Goal: Task Accomplishment & Management: Use online tool/utility

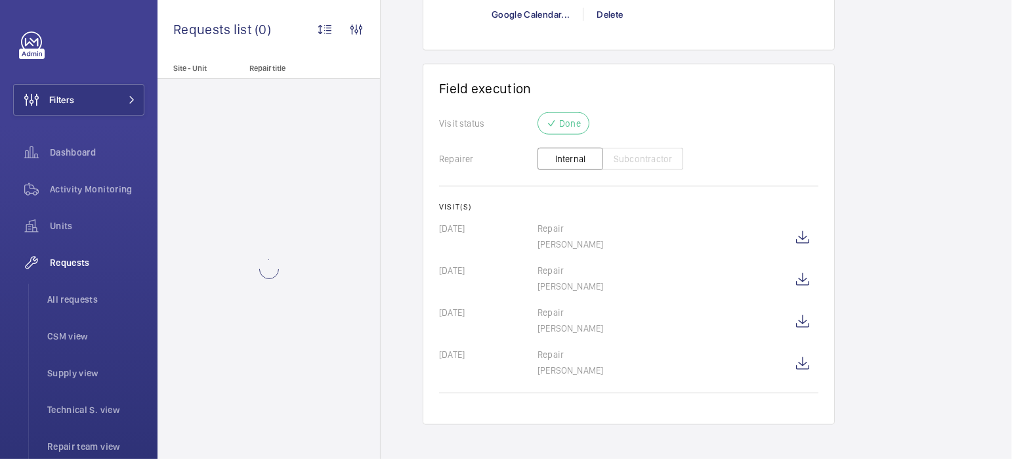
scroll to position [1157, 0]
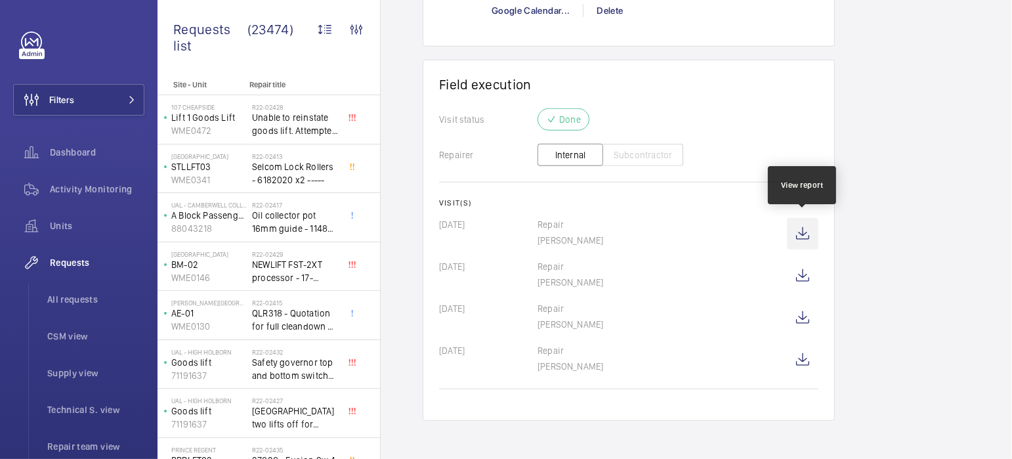
click at [809, 232] on wm-front-icon-button at bounding box center [802, 233] width 31 height 31
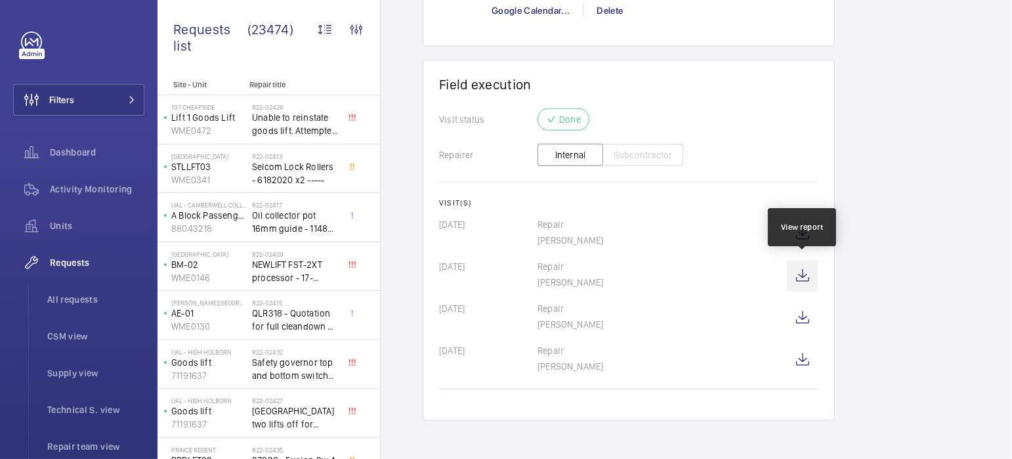
click at [807, 275] on wm-front-icon-button at bounding box center [802, 275] width 31 height 31
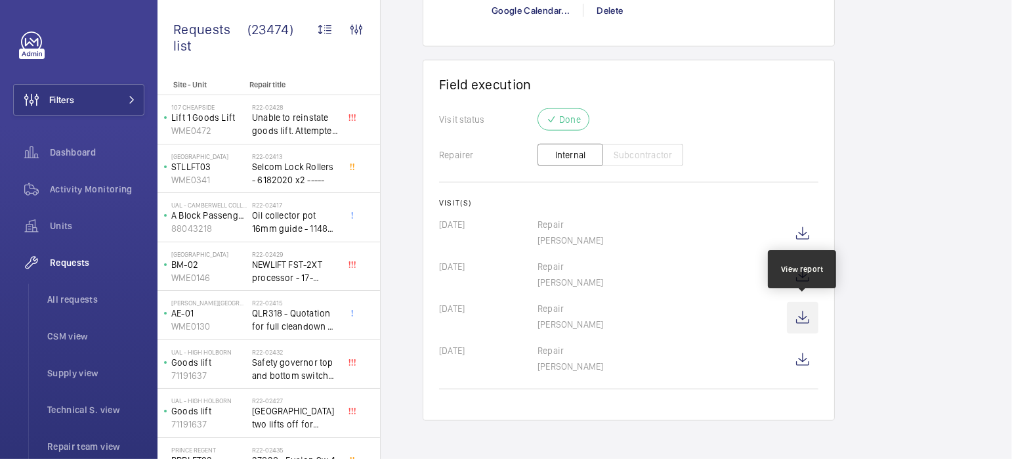
click at [803, 320] on wm-front-icon-button at bounding box center [802, 317] width 31 height 31
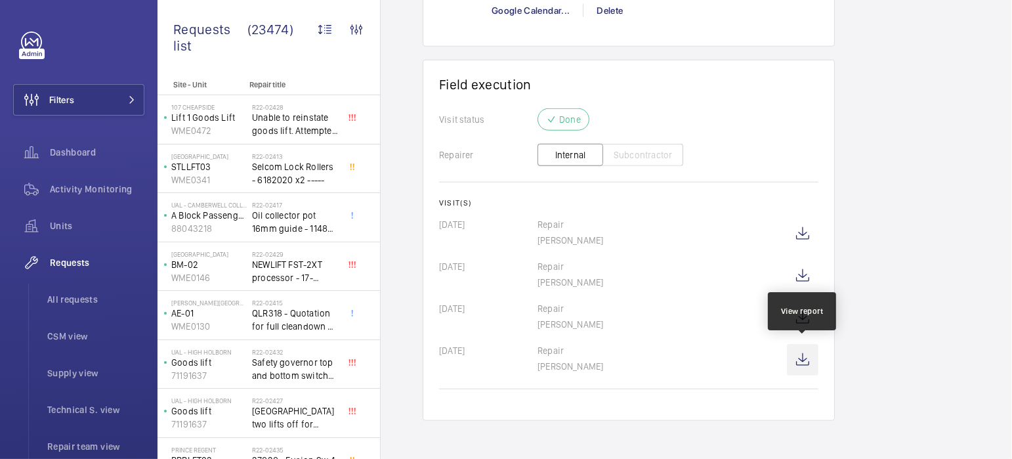
click at [804, 365] on wm-front-icon-button at bounding box center [802, 359] width 31 height 31
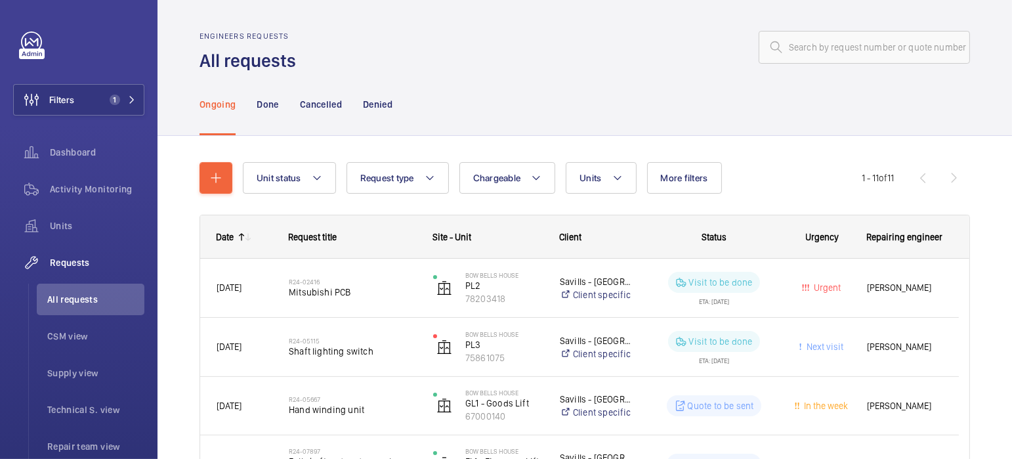
scroll to position [508, 0]
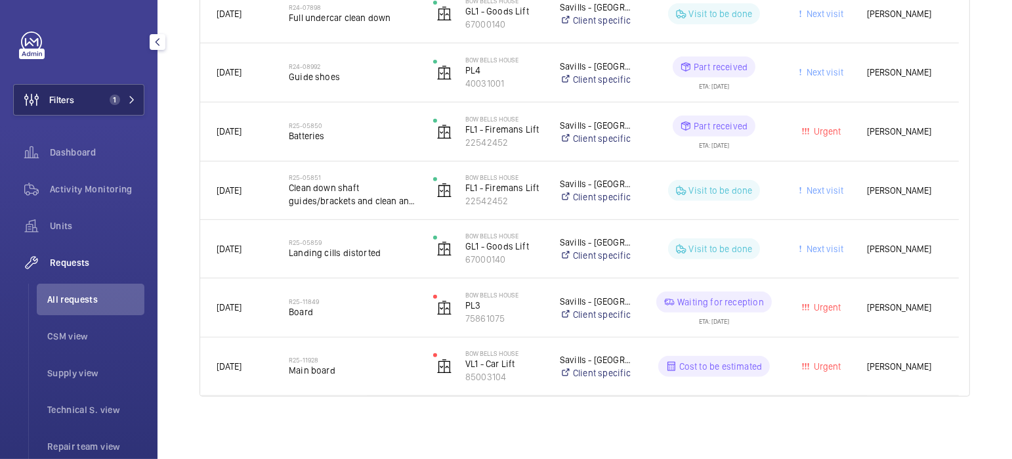
click at [92, 105] on button "Filters 1" at bounding box center [78, 99] width 131 height 31
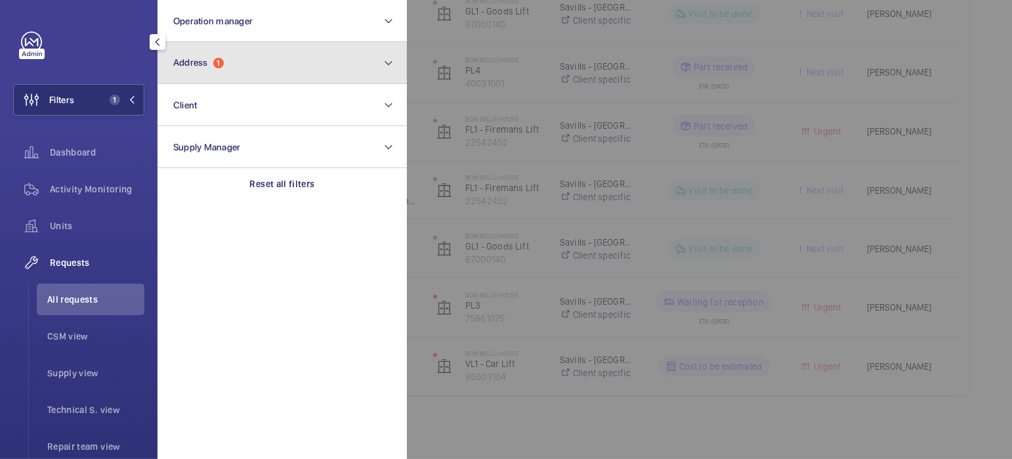
click at [223, 71] on button "Address 1" at bounding box center [281, 63] width 249 height 42
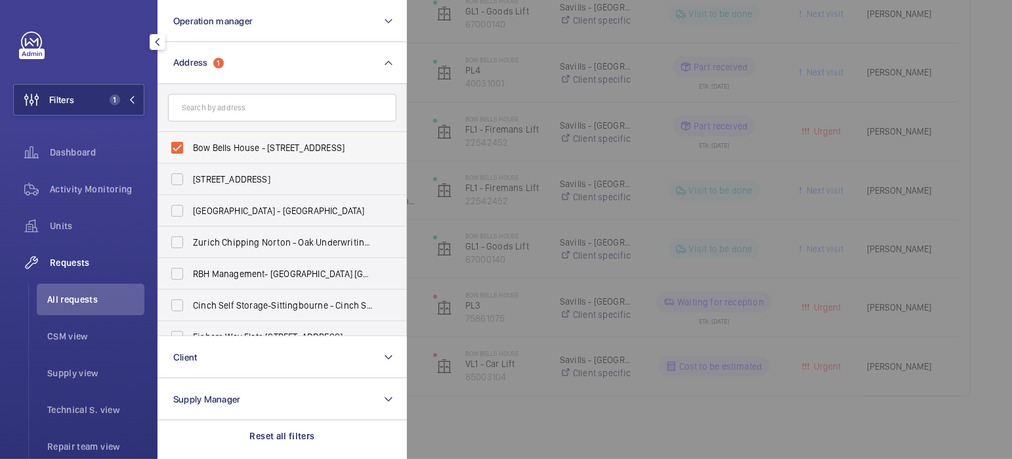
click at [209, 145] on span "Bow Bells House - [STREET_ADDRESS]" at bounding box center [283, 147] width 180 height 13
click at [190, 145] on input "Bow Bells House - [STREET_ADDRESS]" at bounding box center [177, 147] width 26 height 26
checkbox input "false"
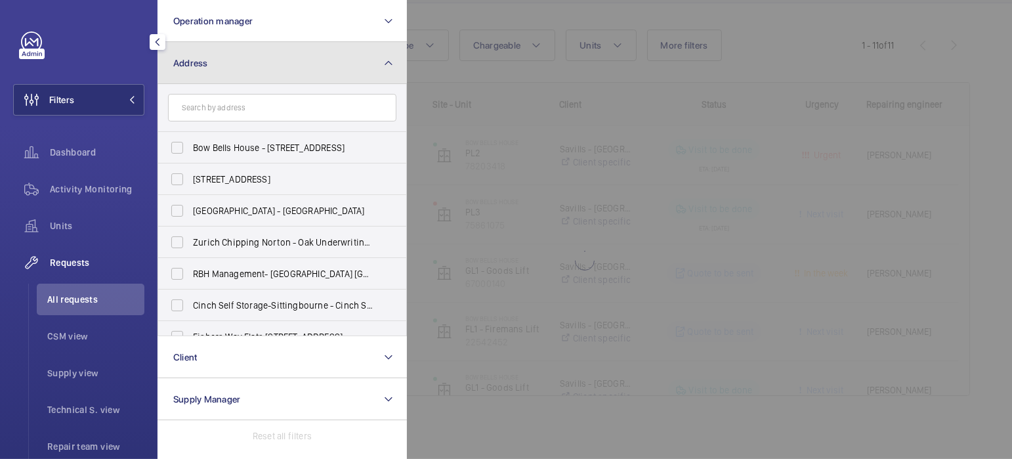
scroll to position [133, 0]
click at [398, 82] on button "Address" at bounding box center [281, 63] width 249 height 42
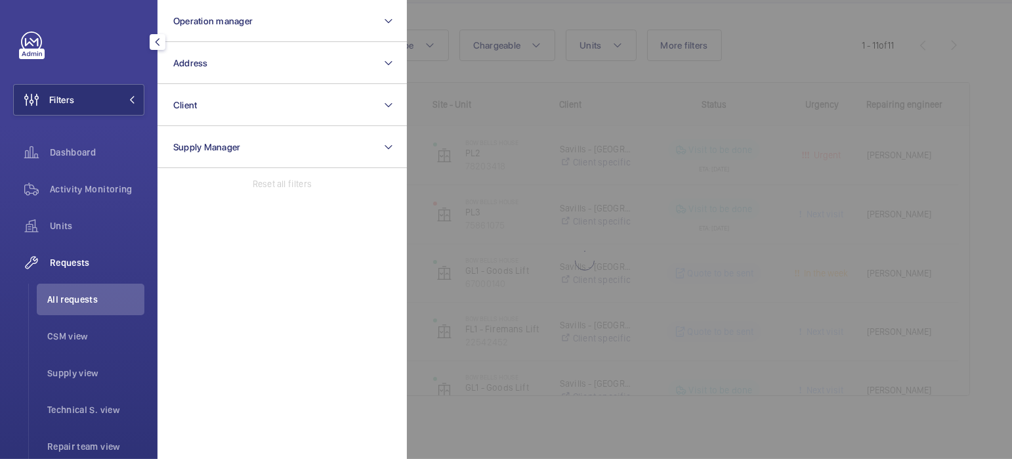
click at [512, 40] on div at bounding box center [913, 229] width 1012 height 459
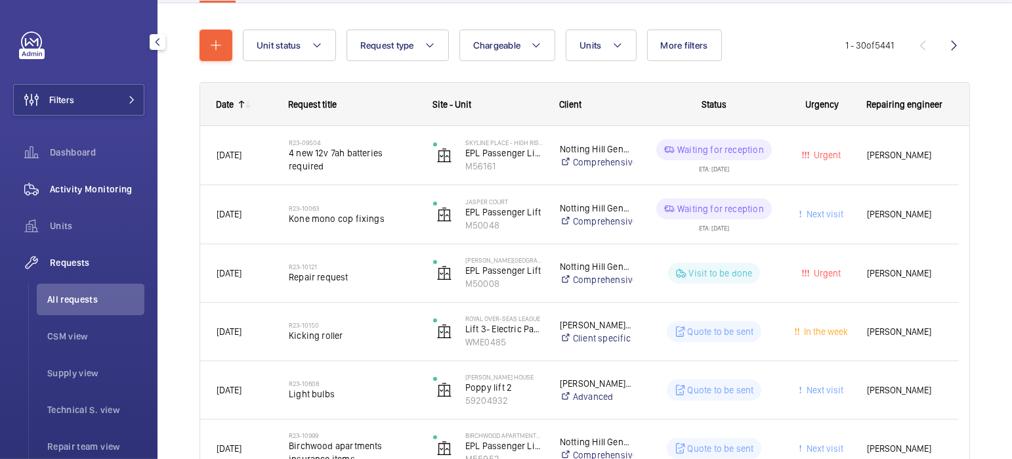
click at [103, 184] on span "Activity Monitoring" at bounding box center [97, 188] width 94 height 13
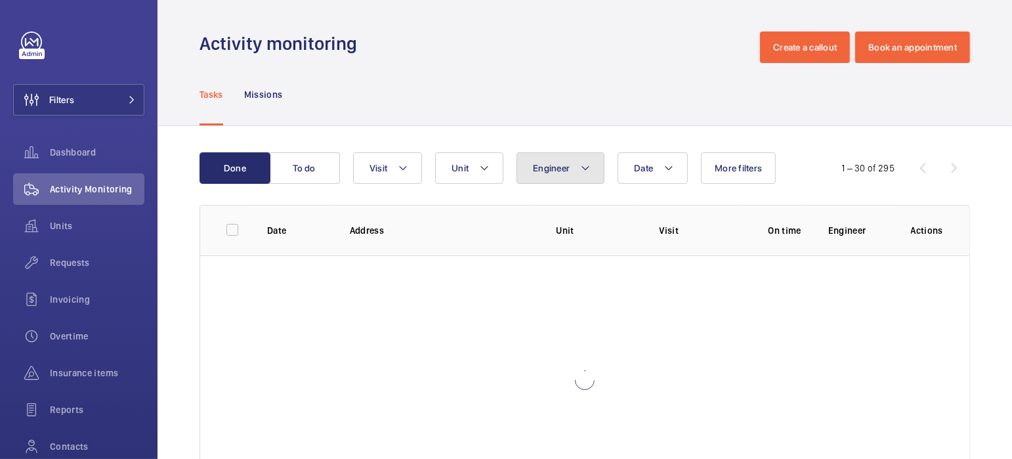
click at [573, 167] on button "Engineer" at bounding box center [560, 167] width 88 height 31
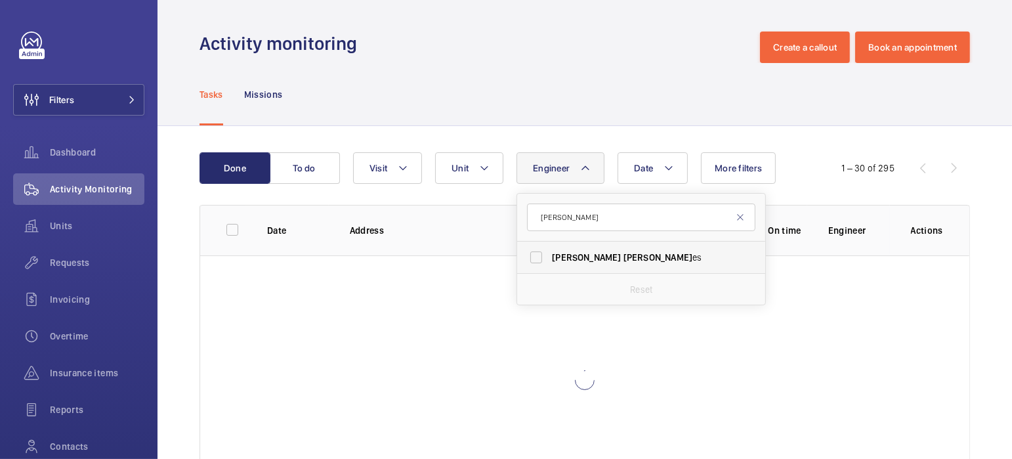
type input "[PERSON_NAME]"
click at [623, 253] on span "[PERSON_NAME]" at bounding box center [657, 257] width 69 height 10
click at [549, 253] on input "[PERSON_NAME] es" at bounding box center [536, 257] width 26 height 26
checkbox input "true"
click at [525, 108] on div "Tasks Missions" at bounding box center [584, 94] width 770 height 62
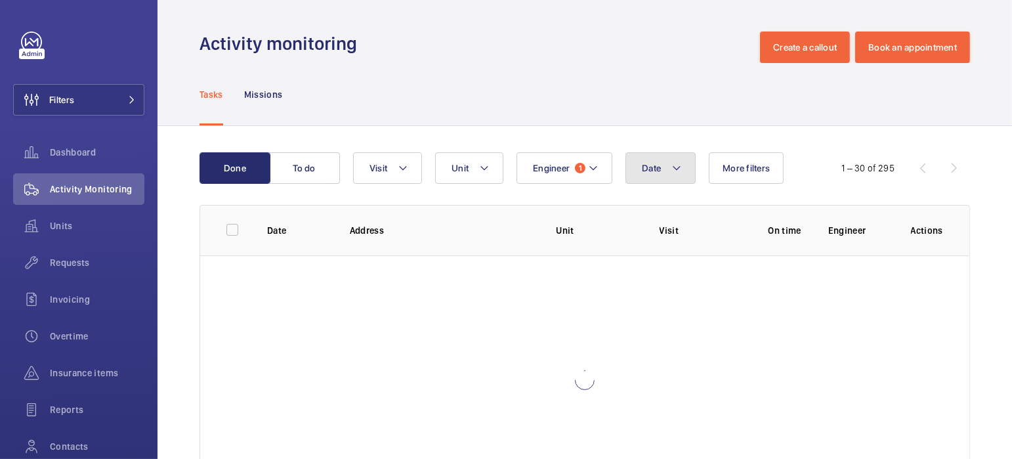
click at [657, 172] on span "Date" at bounding box center [651, 168] width 19 height 10
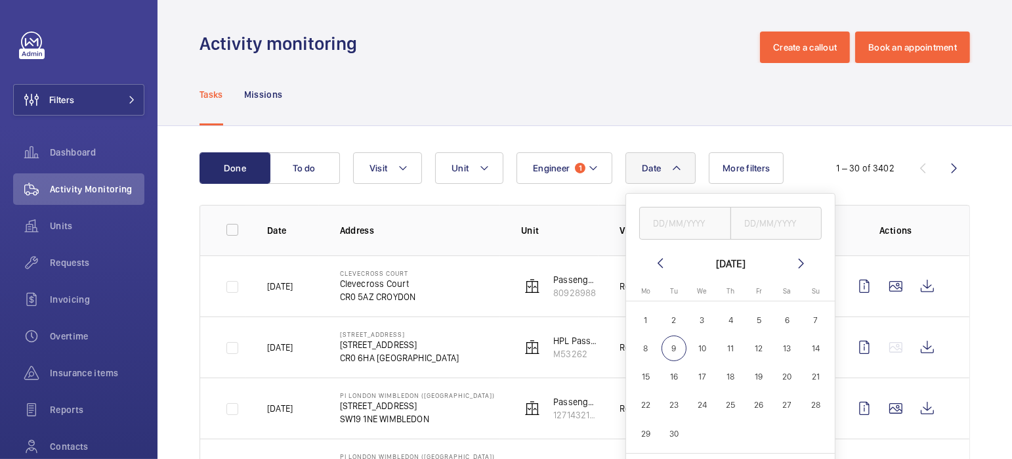
click at [756, 318] on span "5" at bounding box center [759, 320] width 26 height 26
type input "[DATE]"
click at [779, 224] on input "text" at bounding box center [776, 223] width 92 height 33
click at [753, 321] on span "5" at bounding box center [759, 320] width 26 height 26
type input "[DATE]"
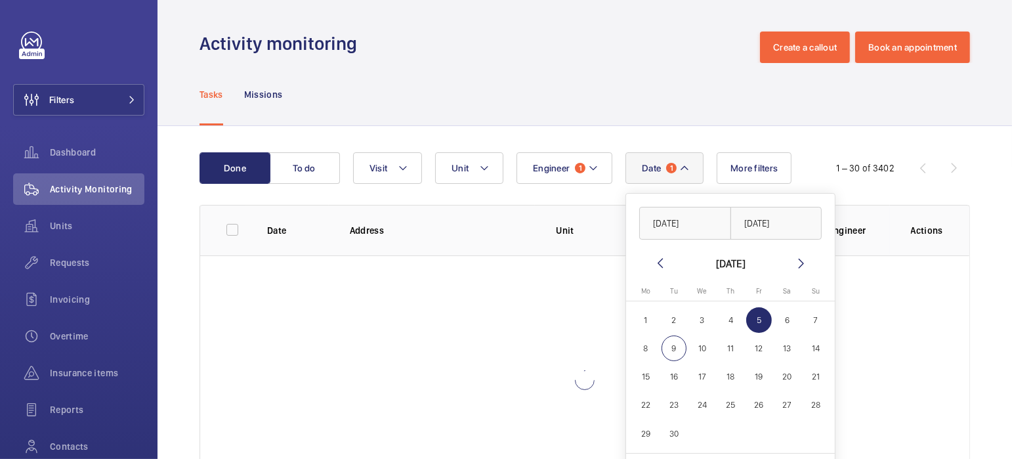
click at [657, 92] on div "Tasks Missions" at bounding box center [584, 94] width 770 height 62
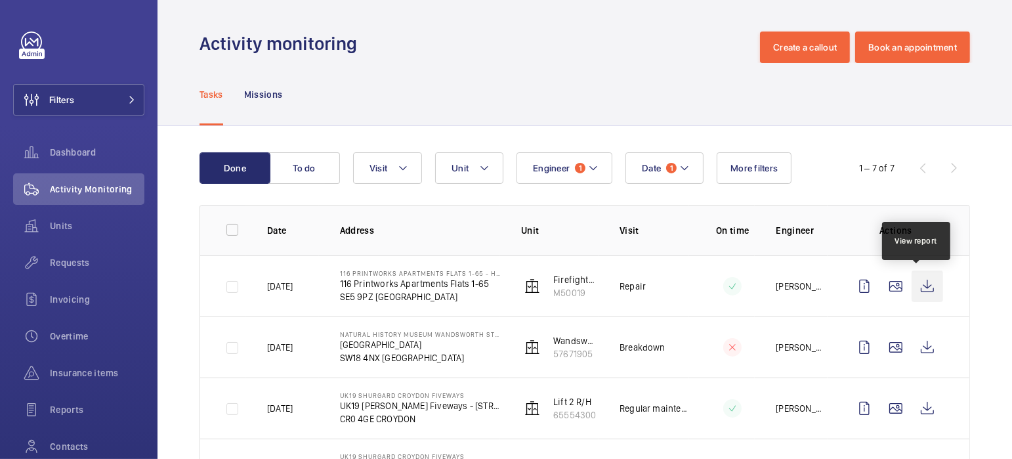
click at [912, 286] on wm-front-icon-button at bounding box center [926, 285] width 31 height 31
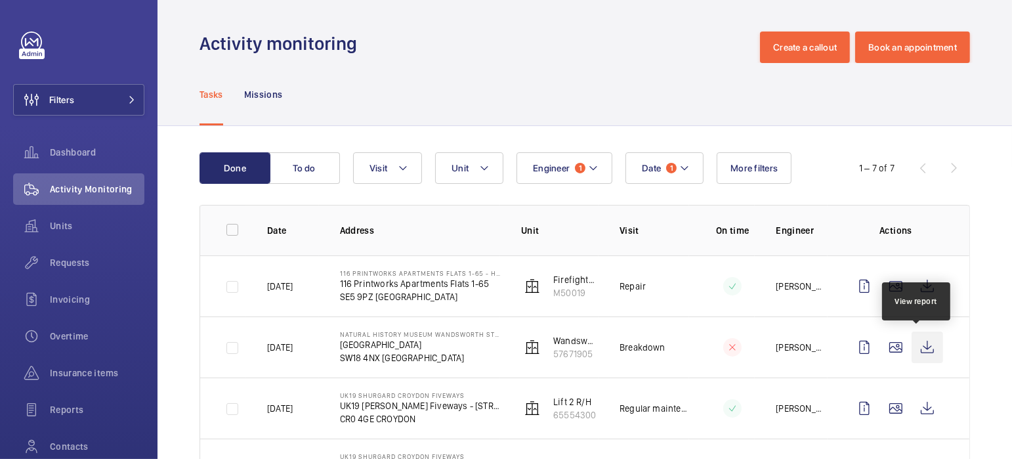
click at [924, 348] on wm-front-icon-button at bounding box center [926, 346] width 31 height 31
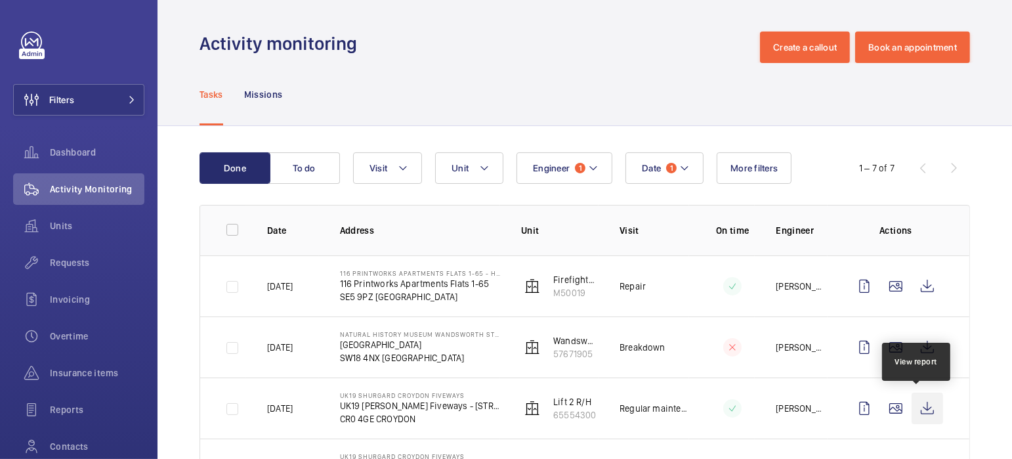
click at [926, 409] on wm-front-icon-button at bounding box center [926, 407] width 31 height 31
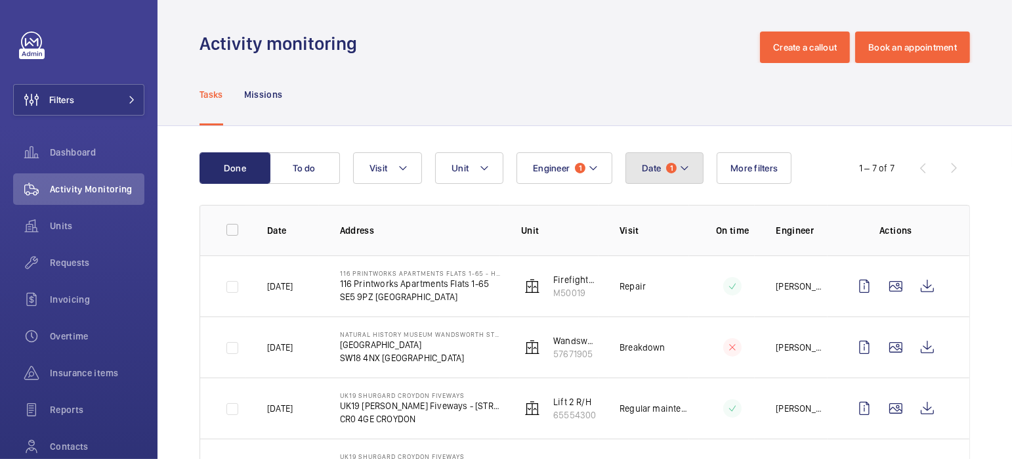
click at [672, 180] on button "Date 1" at bounding box center [664, 167] width 78 height 31
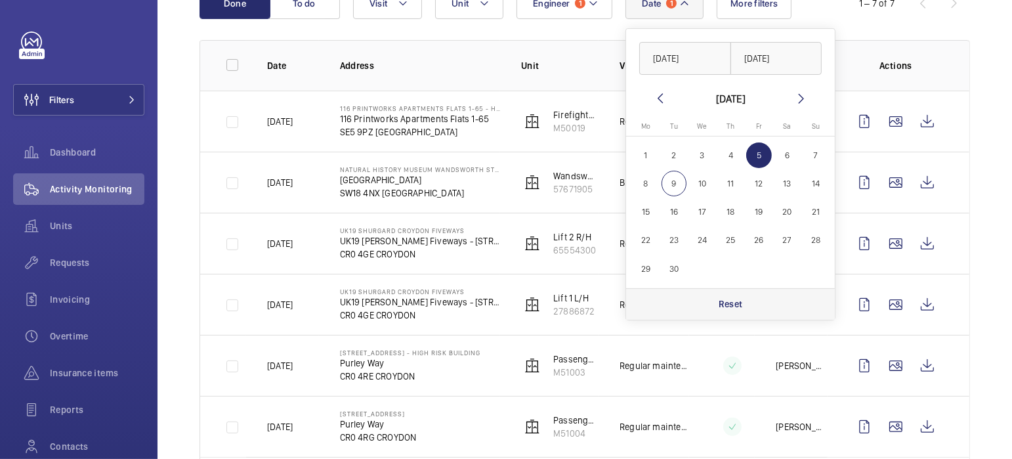
click at [757, 312] on div "Reset" at bounding box center [730, 303] width 209 height 31
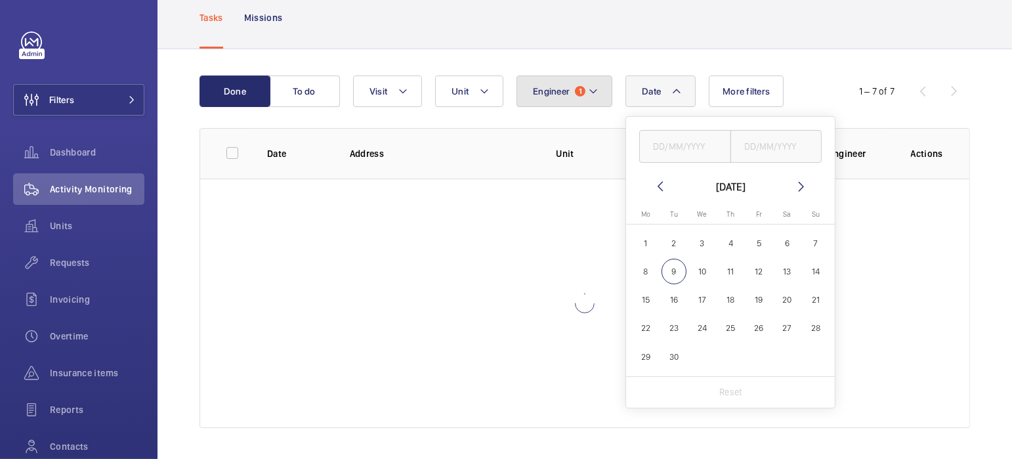
click at [558, 87] on span "Engineer" at bounding box center [551, 91] width 37 height 10
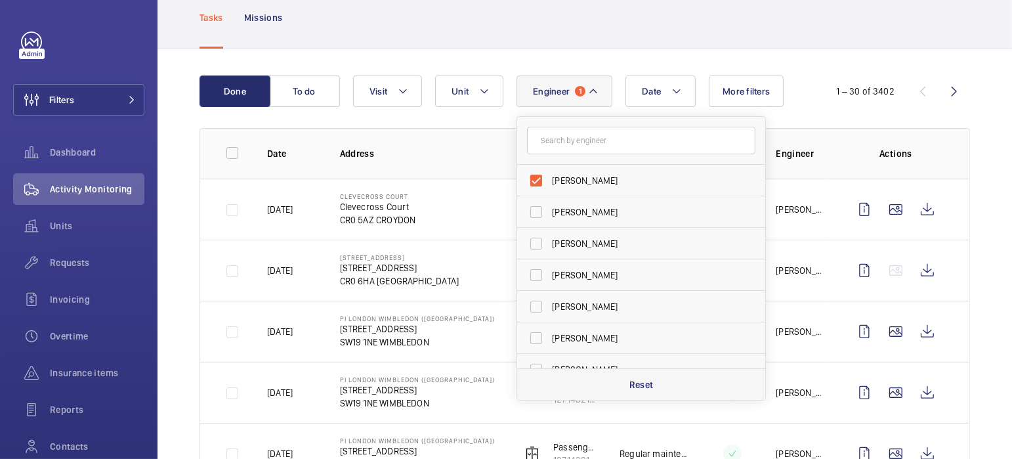
click at [638, 378] on p "Reset" at bounding box center [641, 384] width 24 height 13
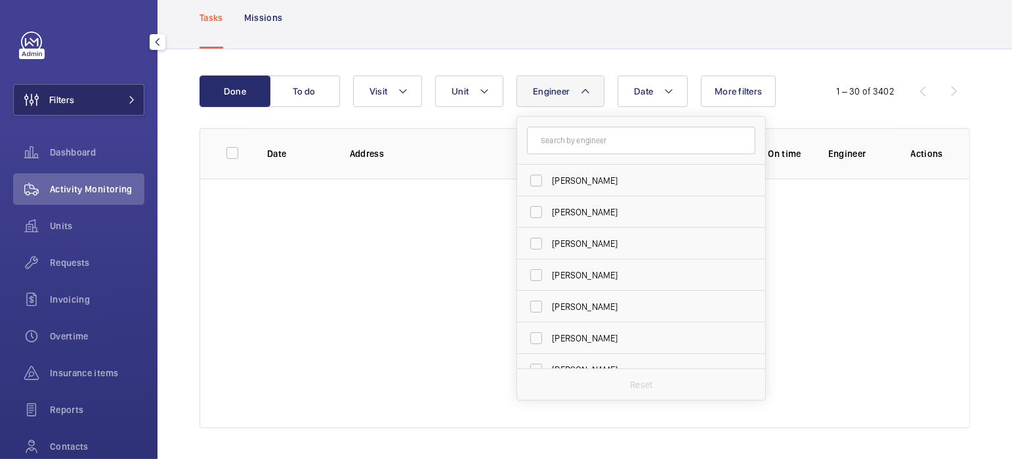
click at [72, 102] on span "Filters" at bounding box center [61, 99] width 25 height 13
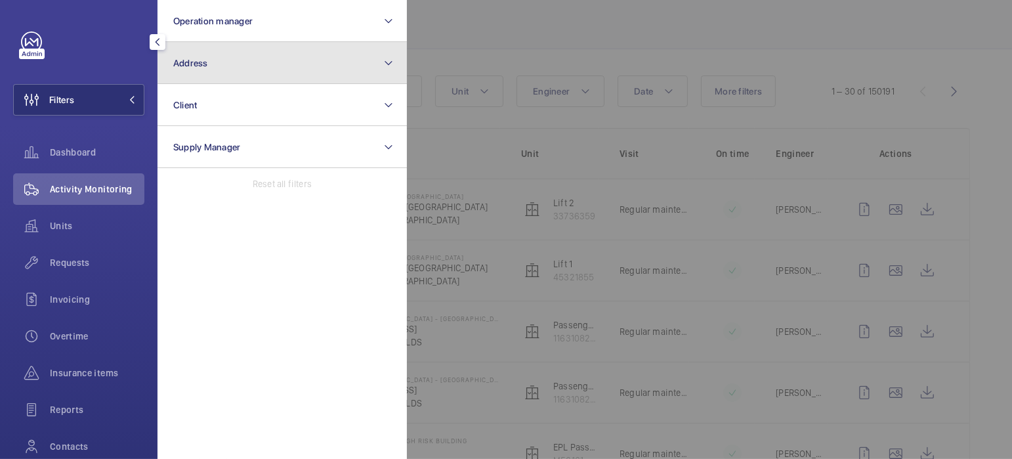
click at [241, 69] on button "Address" at bounding box center [281, 63] width 249 height 42
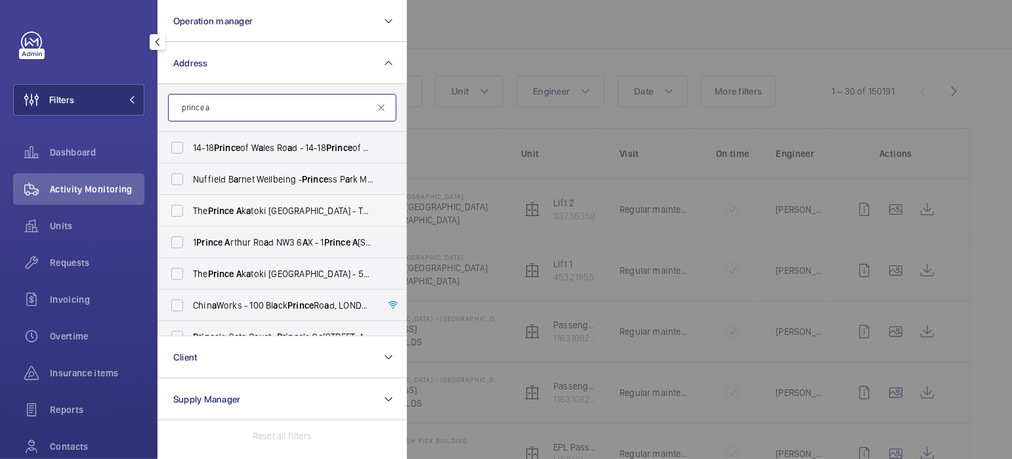
type input "prince a"
click at [281, 211] on span "The Prince A k a toki [GEOGRAPHIC_DATA] - The Prince A k a [GEOGRAPHIC_DATA]" at bounding box center [283, 210] width 180 height 13
click at [190, 211] on input "The Prince A k a toki [GEOGRAPHIC_DATA] - The Prince A k a [GEOGRAPHIC_DATA]" at bounding box center [177, 210] width 26 height 26
checkbox input "true"
click at [501, 41] on div at bounding box center [913, 229] width 1012 height 459
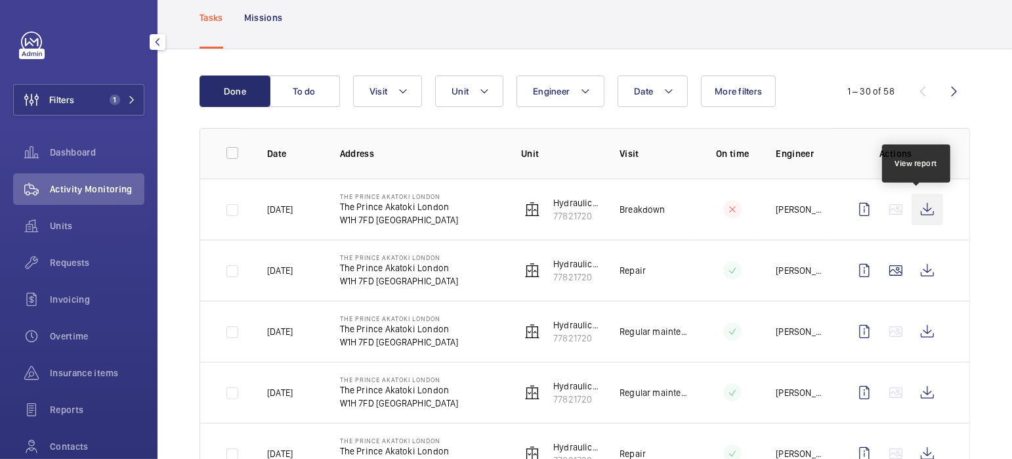
click at [912, 207] on wm-front-icon-button at bounding box center [926, 209] width 31 height 31
click at [66, 225] on span "Units" at bounding box center [97, 225] width 94 height 13
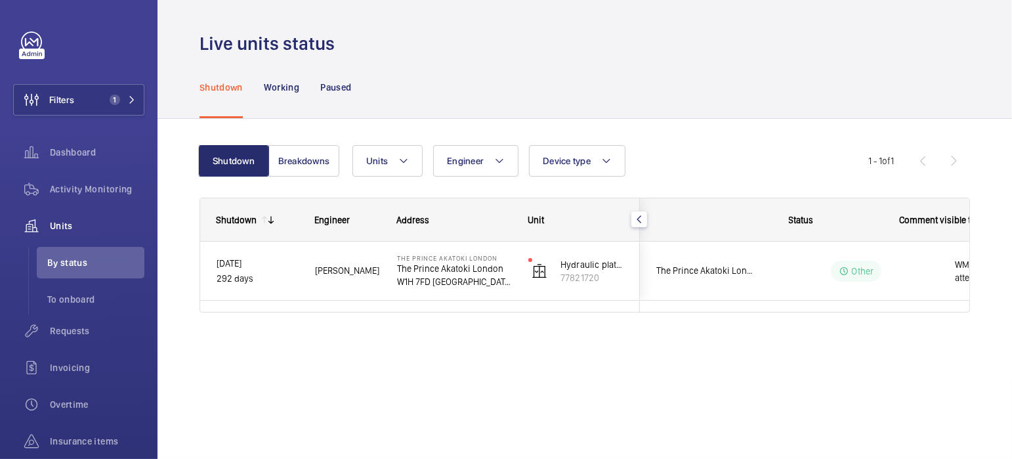
scroll to position [0, 274]
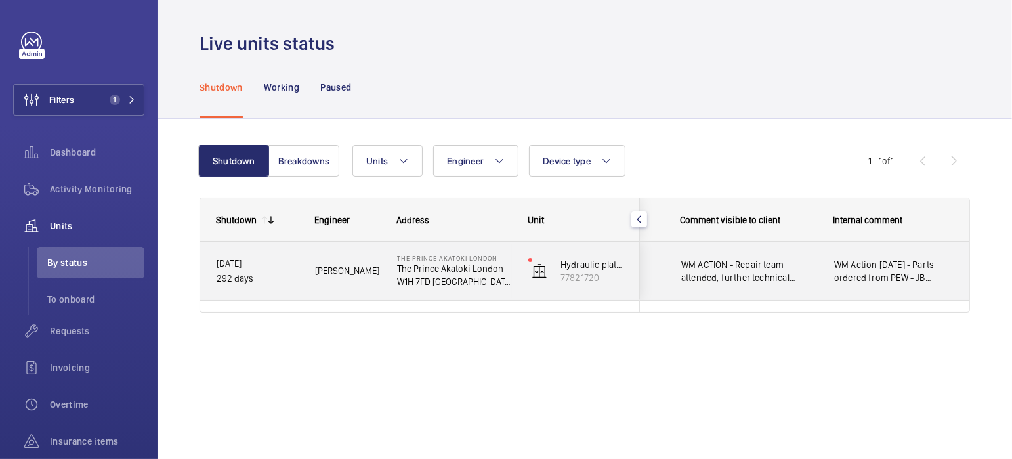
click at [959, 276] on div "WM Action [DATE] - Parts ordered from PEW - JB contacted pew for flex - jc" at bounding box center [894, 271] width 152 height 56
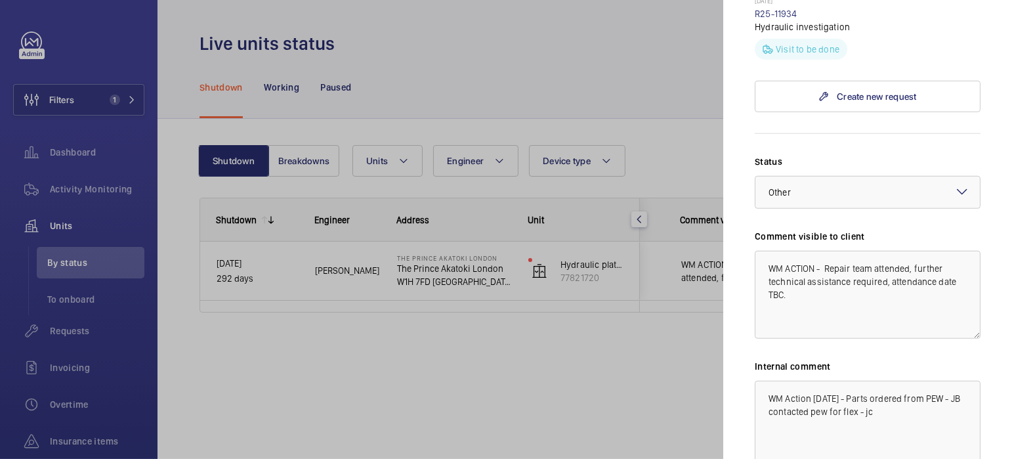
scroll to position [1031, 0]
click at [780, 20] on link "R25-11934" at bounding box center [775, 15] width 43 height 10
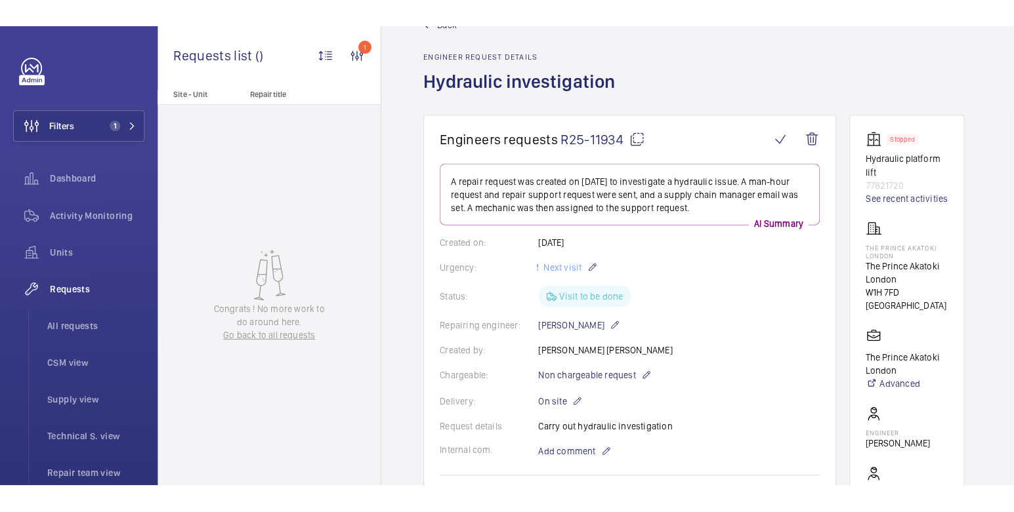
scroll to position [40, 0]
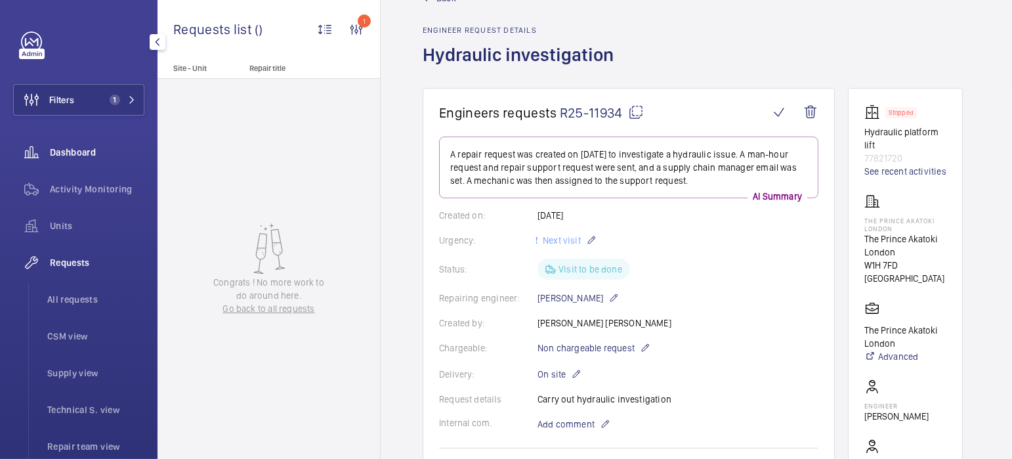
drag, startPoint x: 103, startPoint y: 189, endPoint x: 108, endPoint y: 152, distance: 37.7
click at [104, 189] on span "Activity Monitoring" at bounding box center [97, 188] width 94 height 13
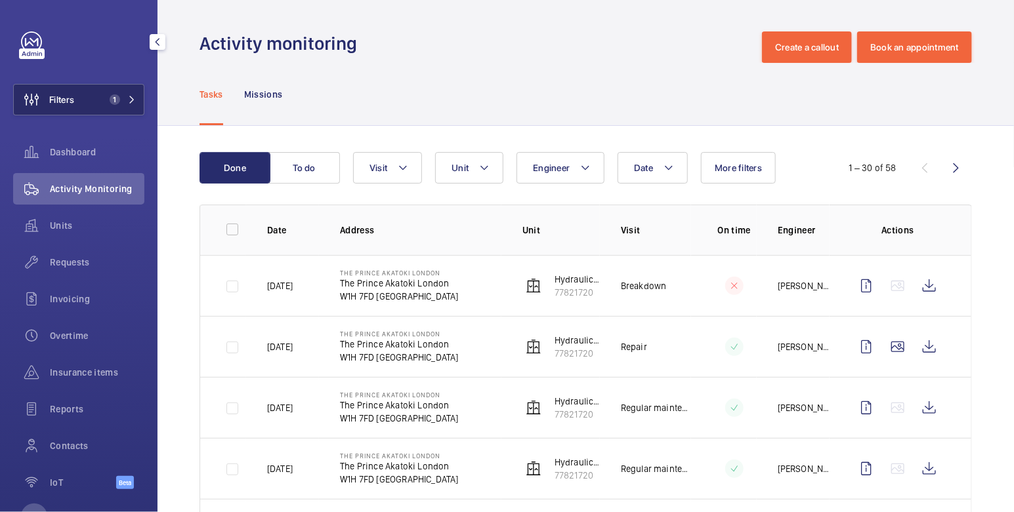
click at [79, 96] on button "Filters 1" at bounding box center [78, 99] width 131 height 31
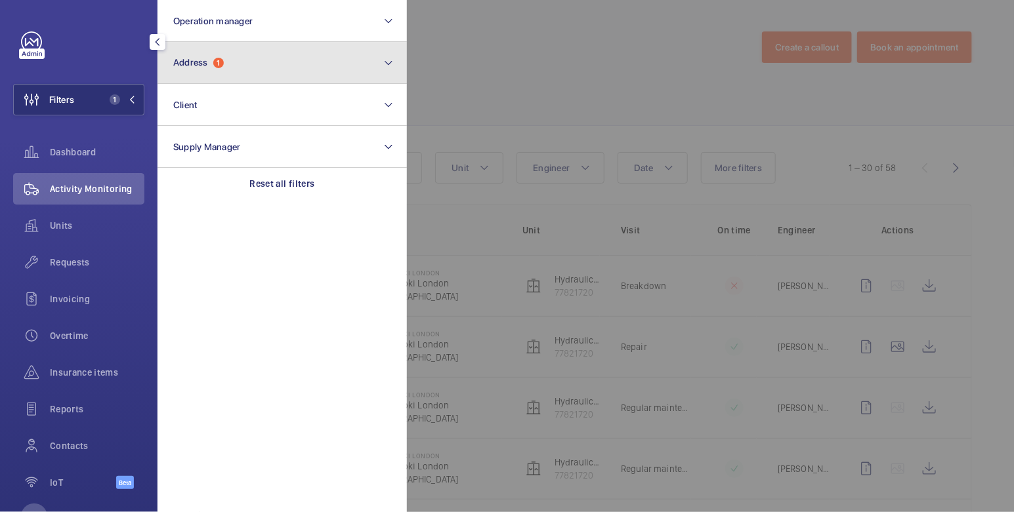
click at [223, 70] on button "Address 1" at bounding box center [281, 63] width 249 height 42
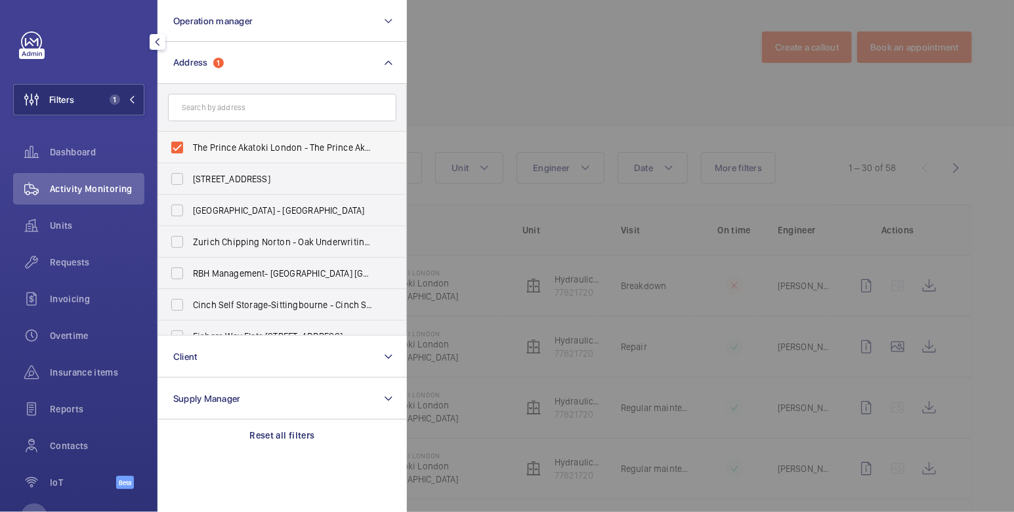
click at [210, 144] on span "The Prince Akatoki London - The Prince Akatoki [GEOGRAPHIC_DATA], [GEOGRAPHIC_D…" at bounding box center [283, 147] width 180 height 13
click at [190, 144] on input "The Prince Akatoki London - The Prince Akatoki [GEOGRAPHIC_DATA], [GEOGRAPHIC_D…" at bounding box center [177, 147] width 26 height 26
checkbox input "false"
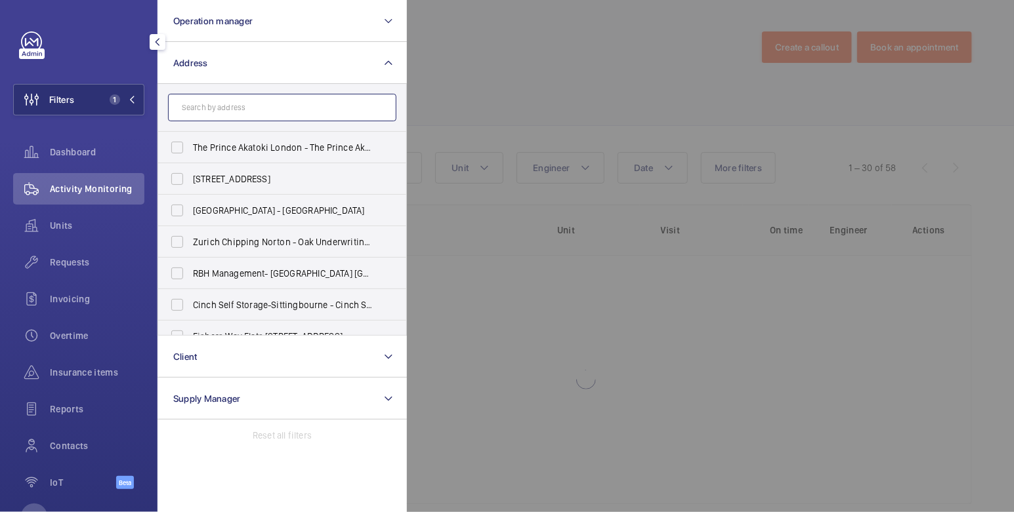
click at [224, 106] on input "text" at bounding box center [282, 108] width 228 height 28
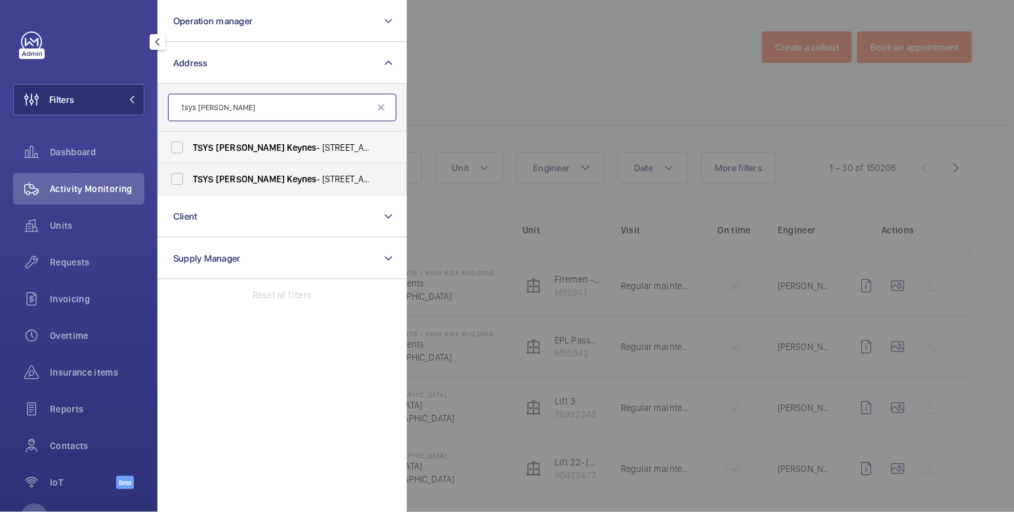
type input "tsys [PERSON_NAME]"
drag, startPoint x: 254, startPoint y: 148, endPoint x: 247, endPoint y: 165, distance: 19.1
click at [287, 148] on span "Keynes" at bounding box center [302, 147] width 30 height 10
click at [190, 148] on input "TSYS [PERSON_NAME] - [STREET_ADDRESS][PERSON_NAME]" at bounding box center [177, 147] width 26 height 26
checkbox input "true"
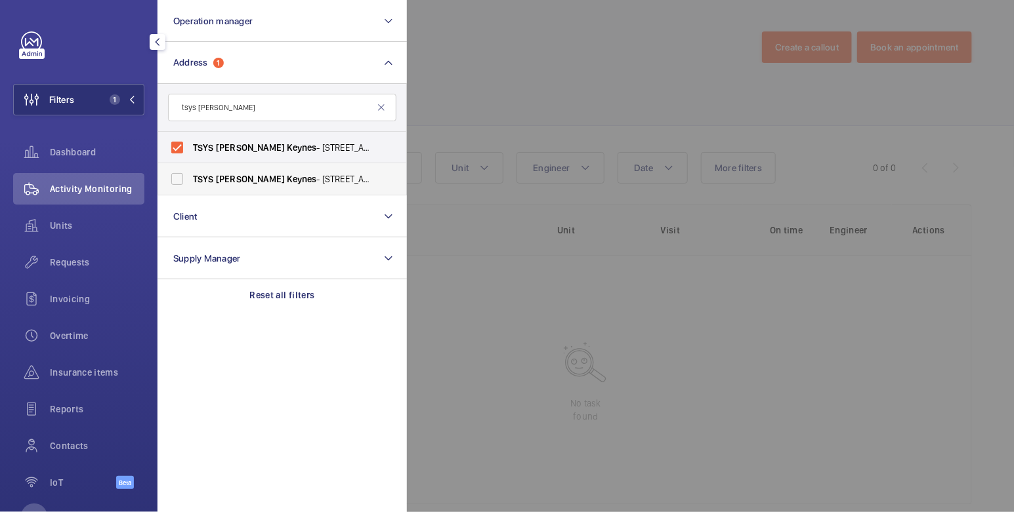
click at [287, 174] on span "Keynes" at bounding box center [302, 179] width 30 height 10
click at [190, 173] on input "TSYS [PERSON_NAME] Keynes - [STREET_ADDRESS][PERSON_NAME]" at bounding box center [177, 179] width 26 height 26
checkbox input "true"
click at [506, 42] on div at bounding box center [914, 256] width 1014 height 512
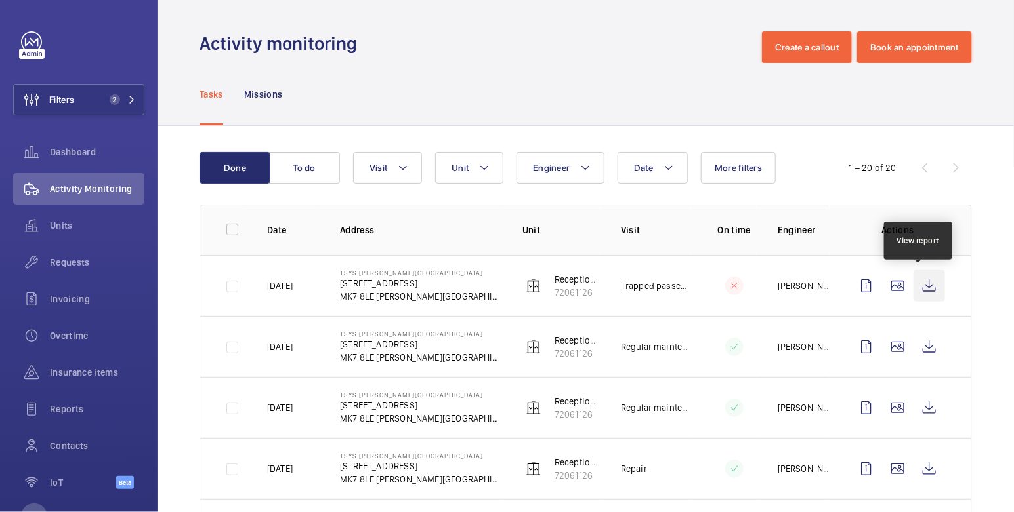
click at [920, 291] on wm-front-icon-button at bounding box center [928, 285] width 31 height 31
click at [58, 229] on span "Units" at bounding box center [97, 225] width 94 height 13
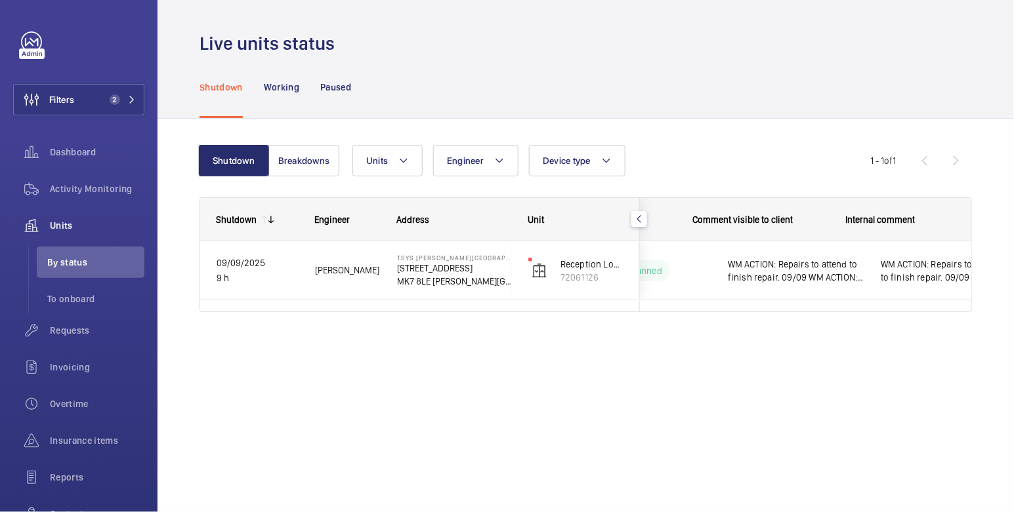
scroll to position [0, 271]
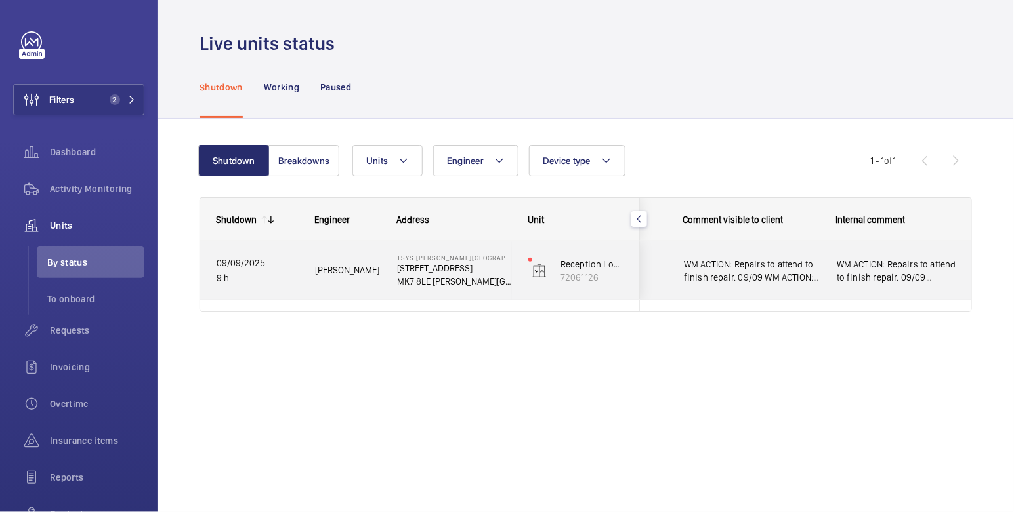
click at [840, 286] on div "WM ACTION: Repairs to attend to finish repair. 09/09 [GEOGRAPHIC_DATA]" at bounding box center [897, 271] width 152 height 56
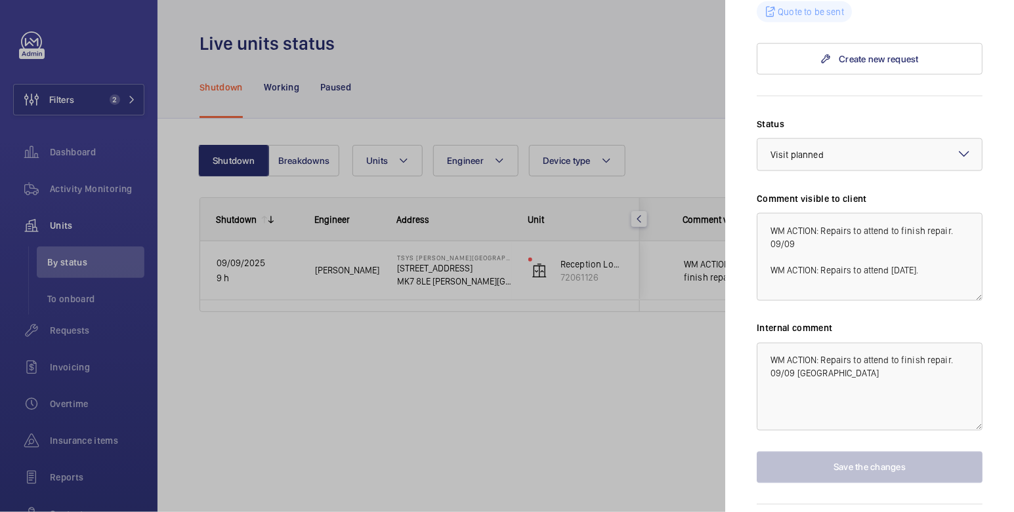
scroll to position [596, 0]
click at [640, 377] on div at bounding box center [507, 256] width 1014 height 512
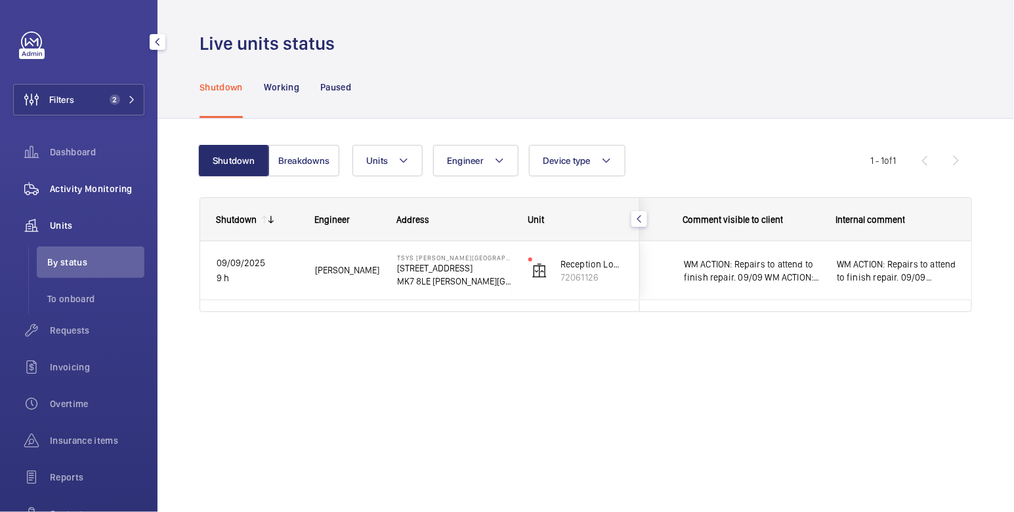
click at [93, 176] on div "Activity Monitoring" at bounding box center [78, 188] width 131 height 31
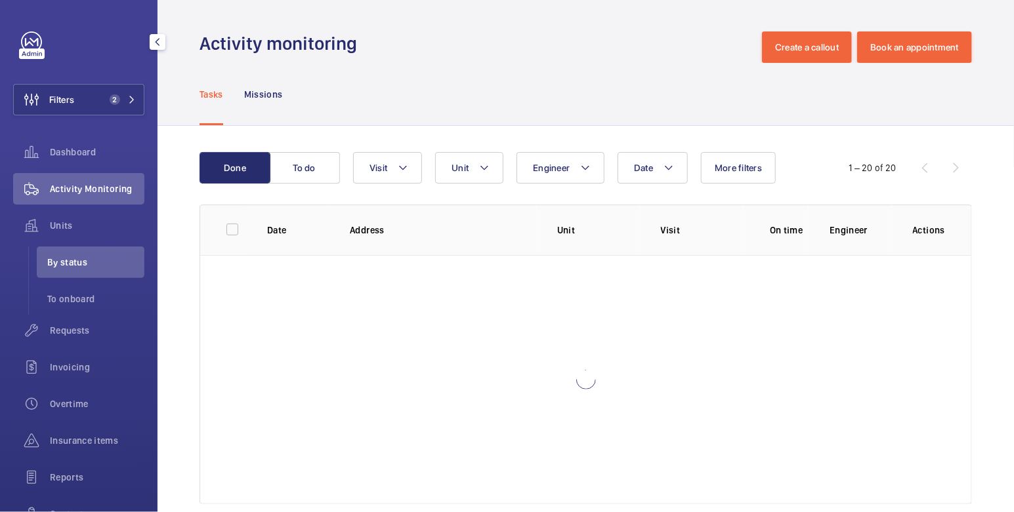
click at [93, 188] on span "Activity Monitoring" at bounding box center [97, 188] width 94 height 13
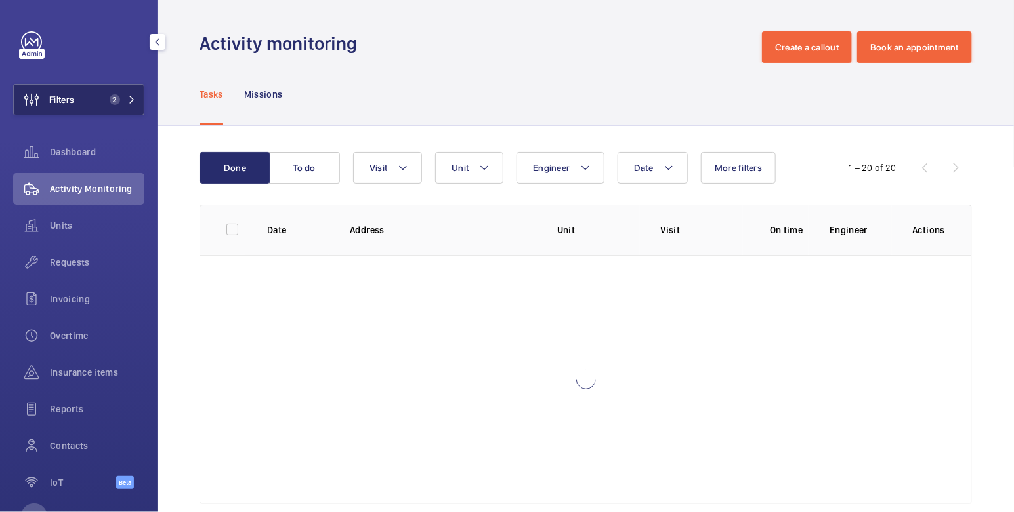
drag, startPoint x: 103, startPoint y: 81, endPoint x: 99, endPoint y: 91, distance: 11.2
click at [102, 81] on div "Filters 2 Dashboard Activity Monitoring Units Requests Invoicing Overtime Insur…" at bounding box center [78, 267] width 131 height 472
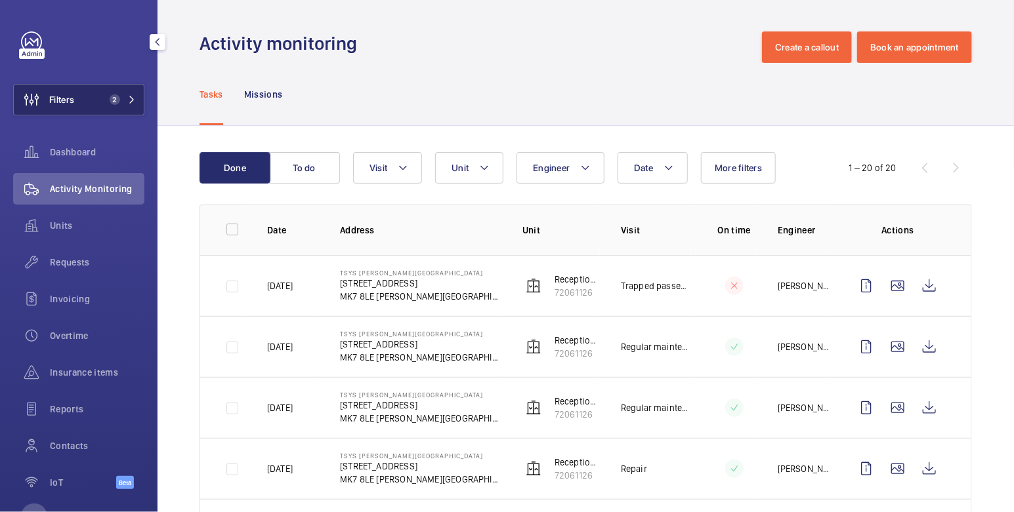
click at [104, 95] on span "2" at bounding box center [112, 99] width 16 height 10
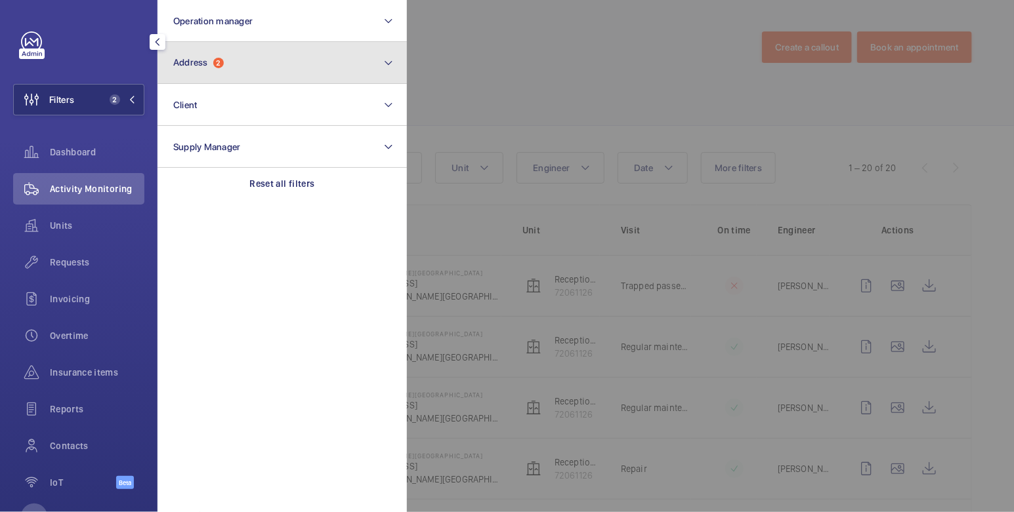
click at [226, 81] on button "Address 2" at bounding box center [281, 63] width 249 height 42
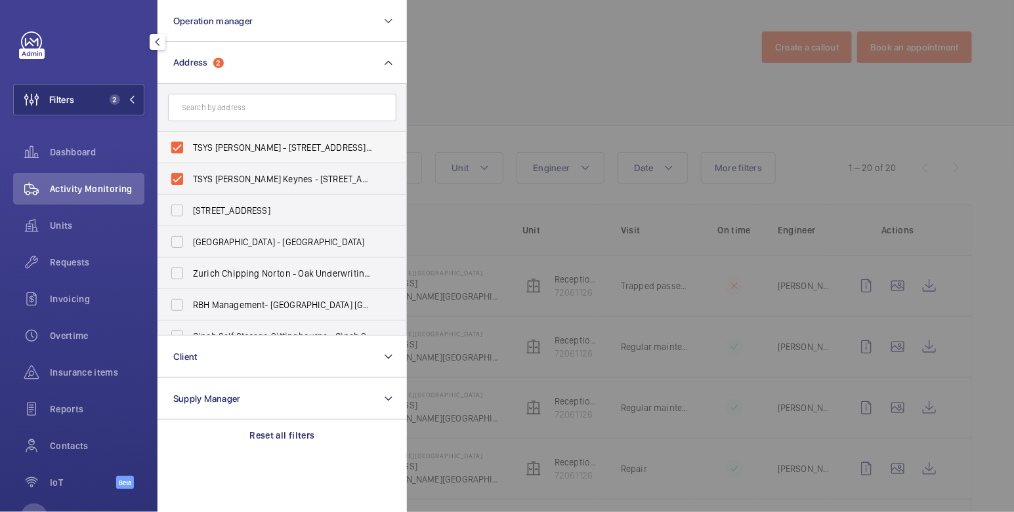
click at [232, 150] on span "TSYS [PERSON_NAME] - [STREET_ADDRESS][PERSON_NAME]" at bounding box center [283, 147] width 180 height 13
click at [190, 150] on input "TSYS [PERSON_NAME] - [STREET_ADDRESS][PERSON_NAME]" at bounding box center [177, 147] width 26 height 26
checkbox input "false"
click at [230, 181] on span "TSYS [PERSON_NAME] Keynes - [STREET_ADDRESS][PERSON_NAME]" at bounding box center [283, 179] width 180 height 13
click at [190, 181] on input "TSYS [PERSON_NAME] Keynes - [STREET_ADDRESS][PERSON_NAME]" at bounding box center [177, 179] width 26 height 26
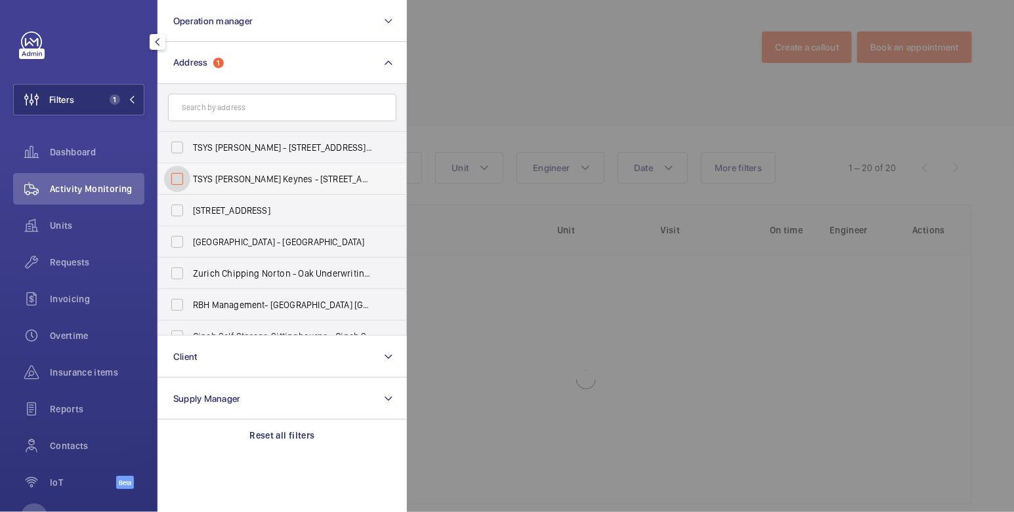
checkbox input "false"
click at [484, 72] on div at bounding box center [914, 256] width 1014 height 512
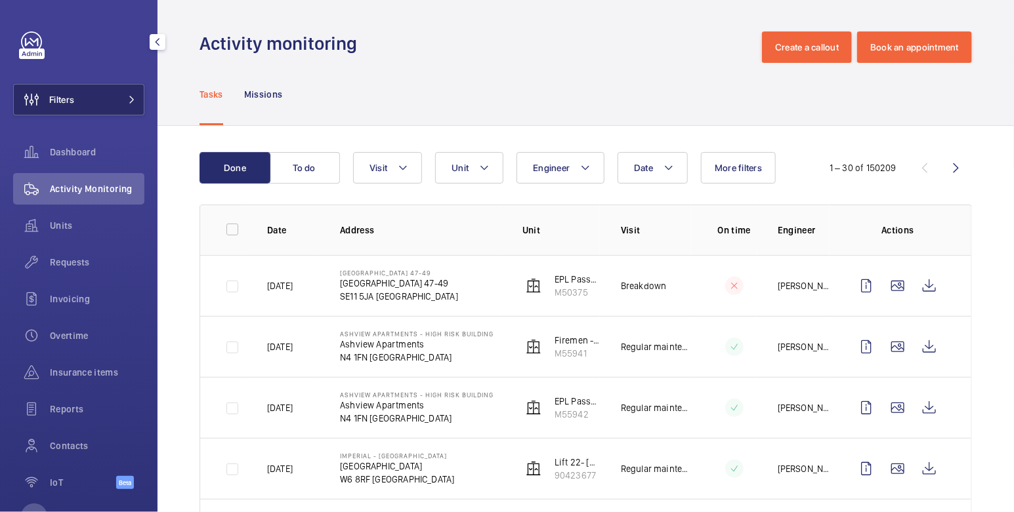
click at [94, 105] on button "Filters" at bounding box center [78, 99] width 131 height 31
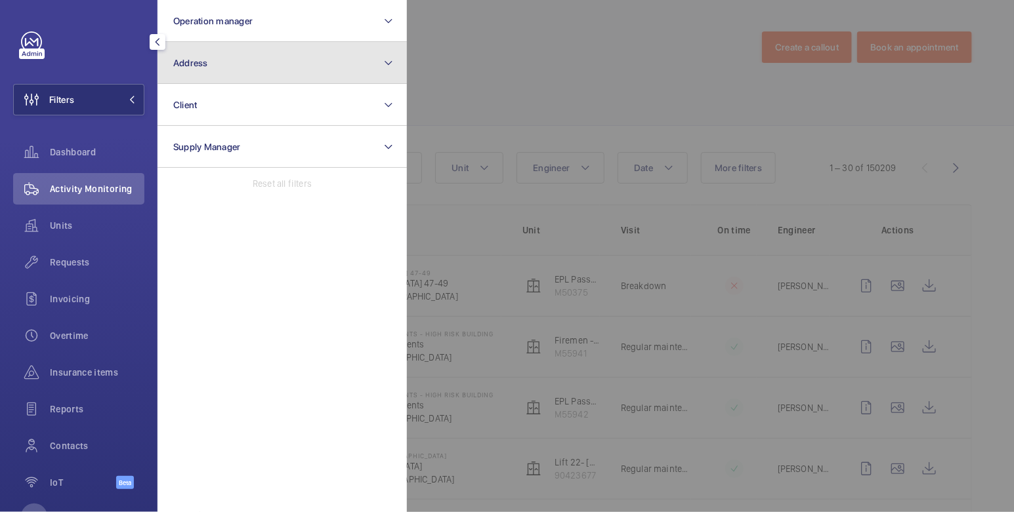
click at [212, 72] on button "Address" at bounding box center [281, 63] width 249 height 42
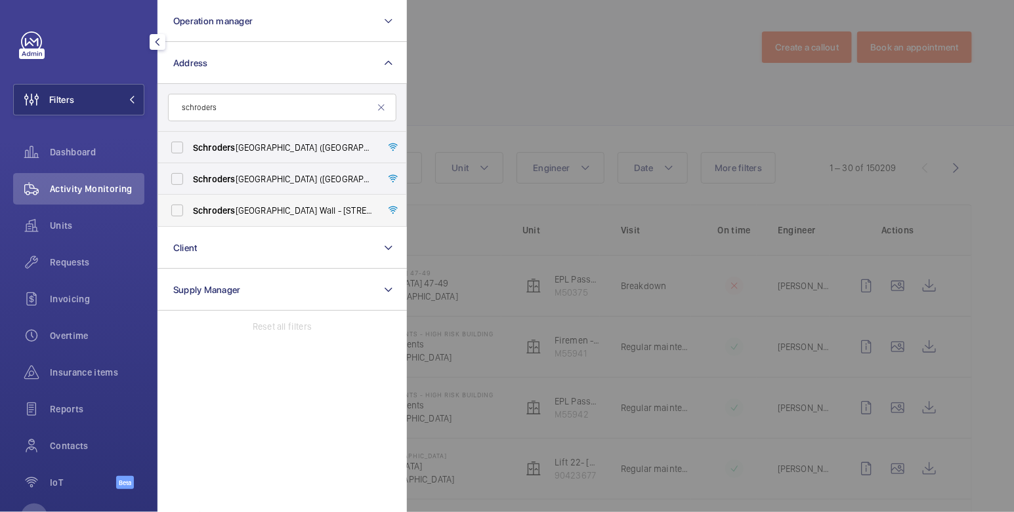
type input "schroders"
click at [274, 209] on span "Schroders [GEOGRAPHIC_DATA] - [STREET_ADDRESS]" at bounding box center [283, 210] width 180 height 13
click at [190, 209] on input "Schroders [GEOGRAPHIC_DATA] - [STREET_ADDRESS]" at bounding box center [177, 210] width 26 height 26
checkbox input "true"
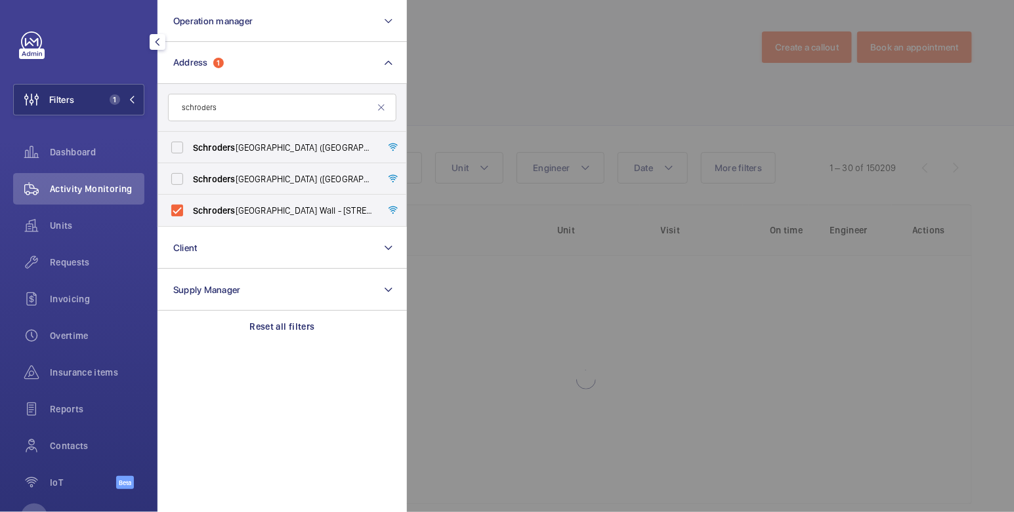
click at [468, 108] on div at bounding box center [914, 256] width 1014 height 512
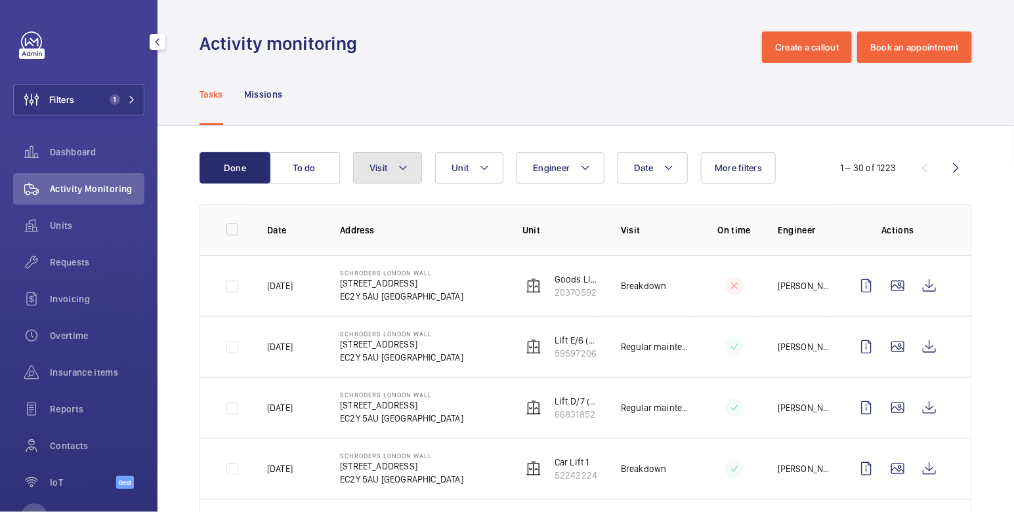
click at [391, 173] on button "Visit" at bounding box center [387, 167] width 69 height 31
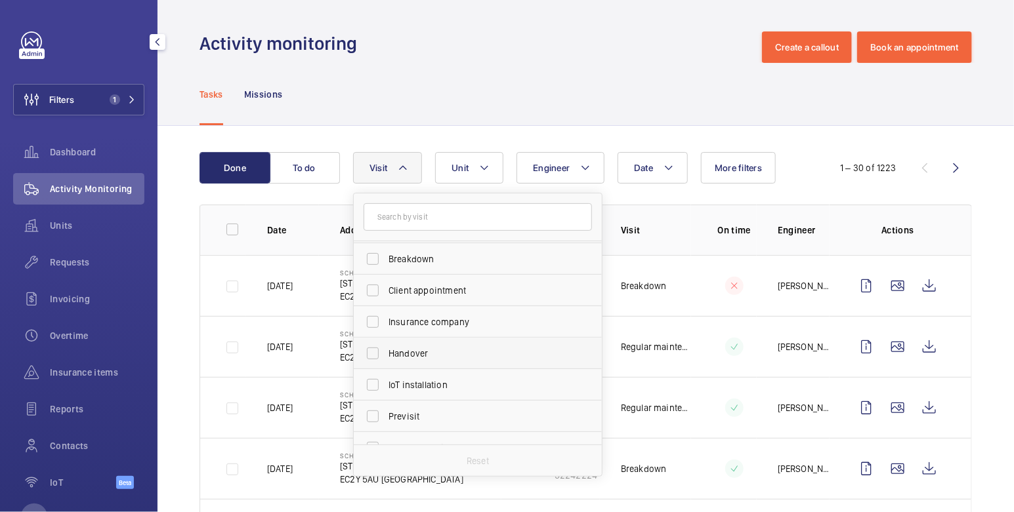
scroll to position [142, 0]
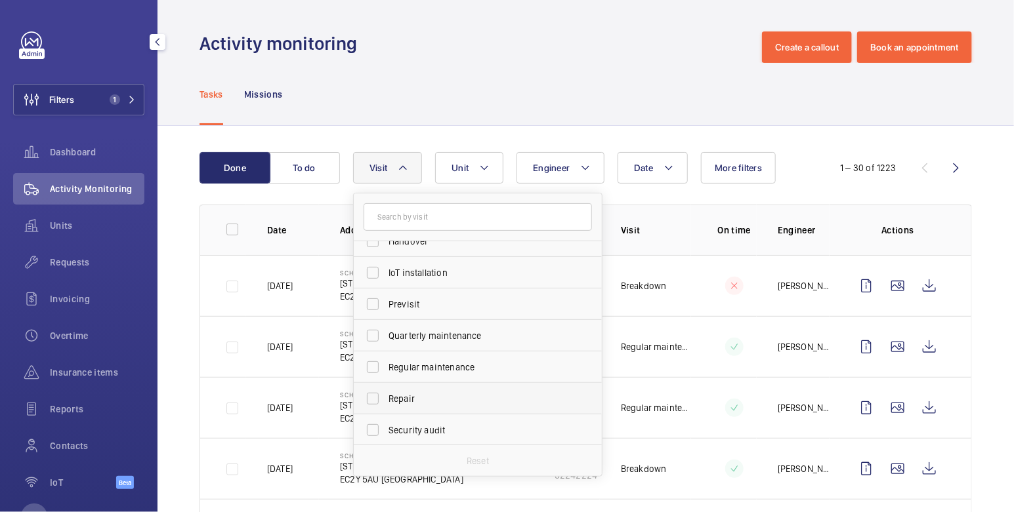
click at [425, 398] on span "Repair" at bounding box center [478, 398] width 180 height 13
click at [386, 398] on input "Repair" at bounding box center [373, 399] width 26 height 26
checkbox input "true"
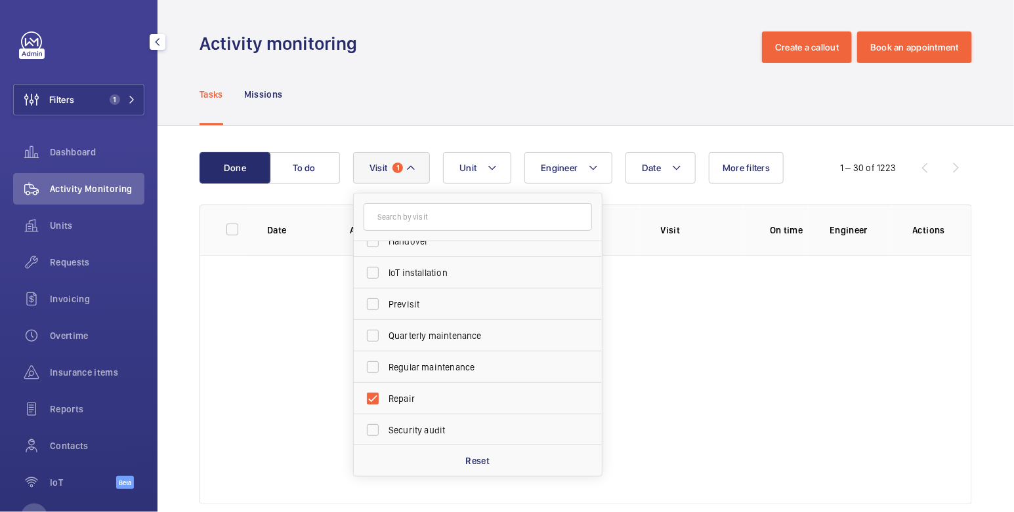
click at [535, 93] on div "Tasks Missions" at bounding box center [585, 94] width 772 height 62
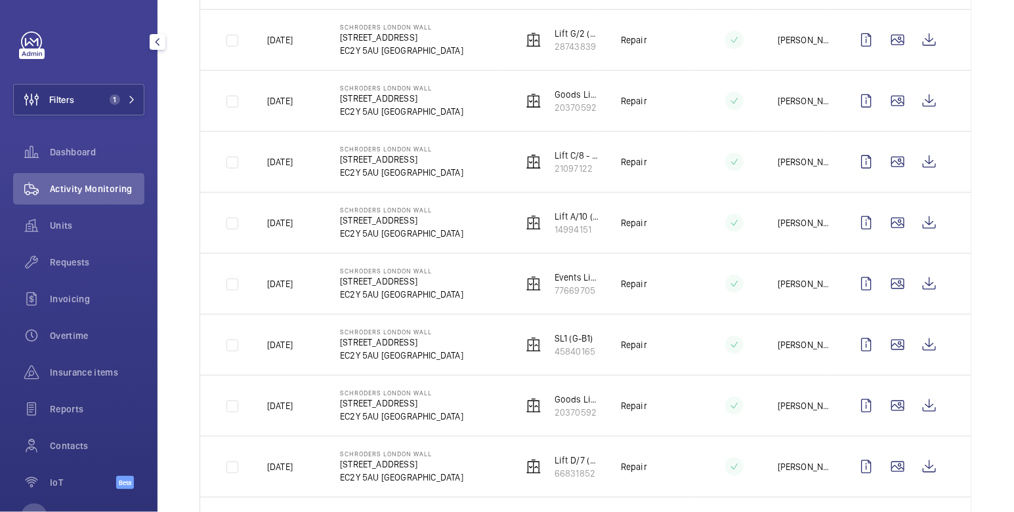
scroll to position [310, 0]
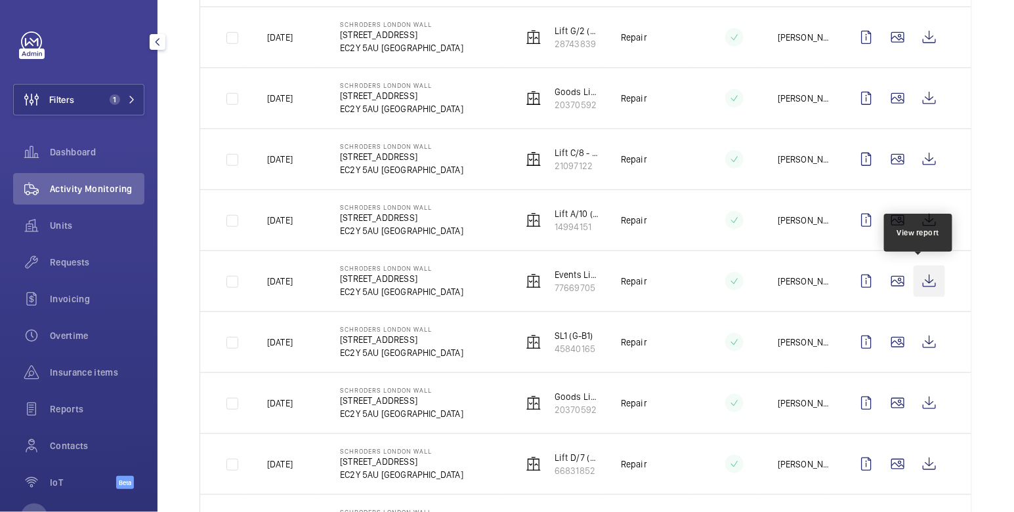
click at [924, 280] on wm-front-icon-button at bounding box center [928, 281] width 31 height 31
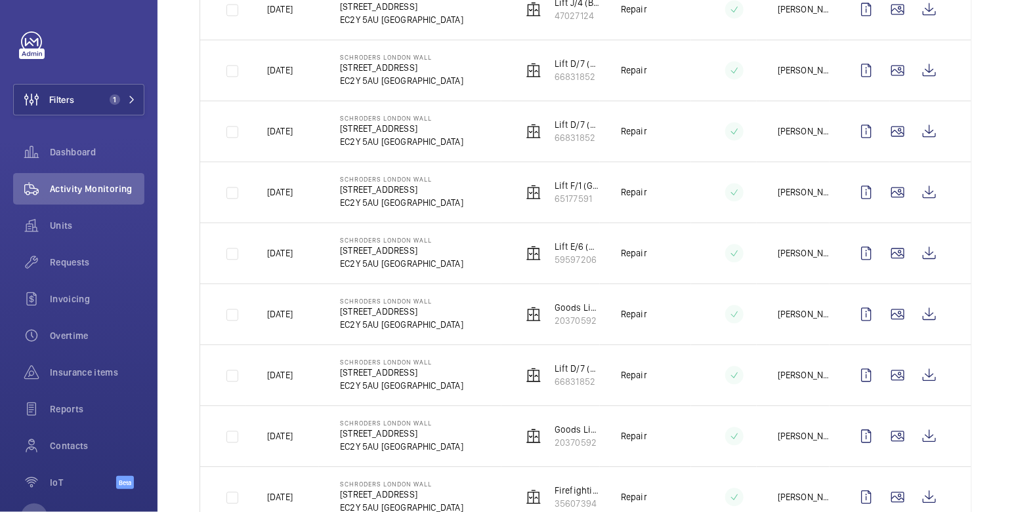
scroll to position [947, 0]
click at [917, 66] on wm-front-icon-button at bounding box center [928, 70] width 31 height 31
click at [111, 102] on span "1" at bounding box center [119, 99] width 31 height 10
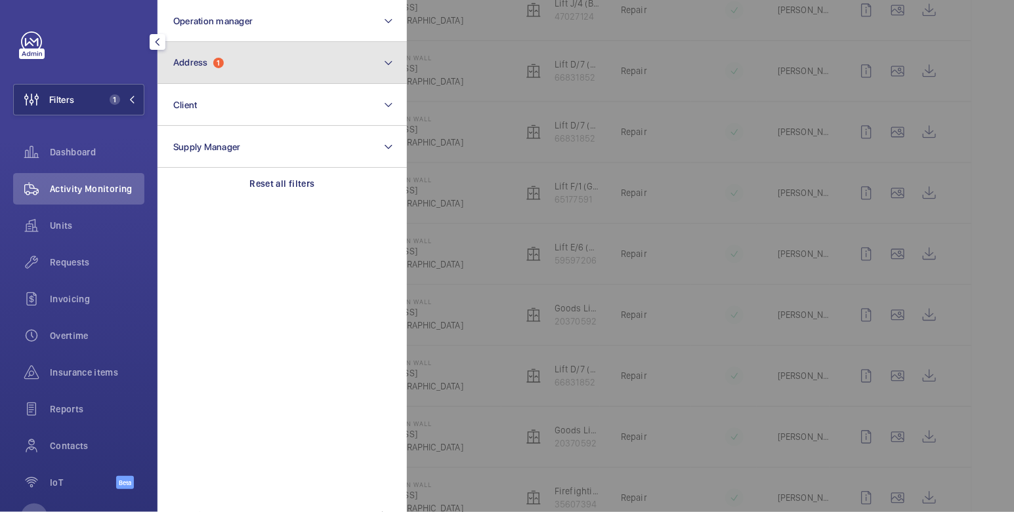
click at [253, 68] on button "Address 1" at bounding box center [281, 63] width 249 height 42
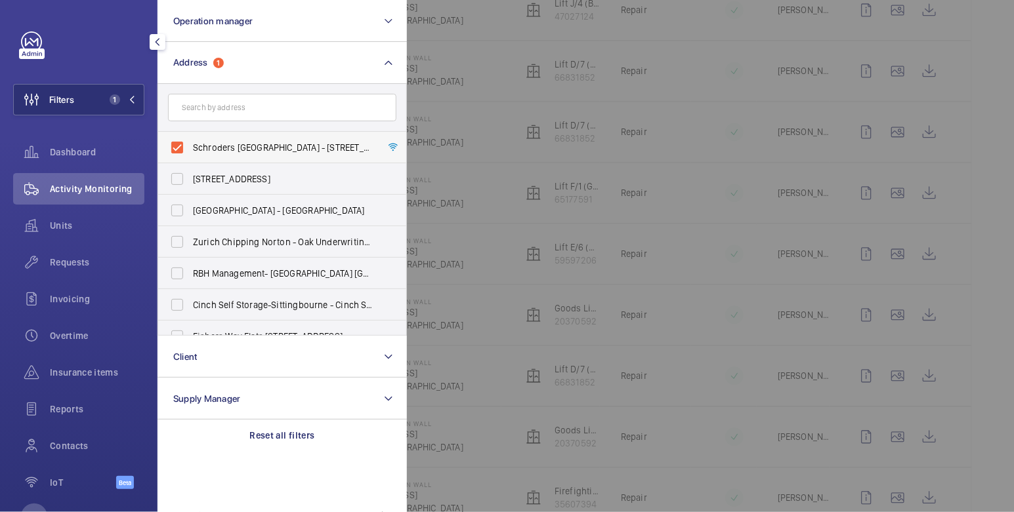
click at [217, 143] on span "Schroders [GEOGRAPHIC_DATA] - [STREET_ADDRESS]" at bounding box center [283, 147] width 180 height 13
click at [190, 143] on input "Schroders [GEOGRAPHIC_DATA] - [STREET_ADDRESS]" at bounding box center [177, 147] width 26 height 26
checkbox input "false"
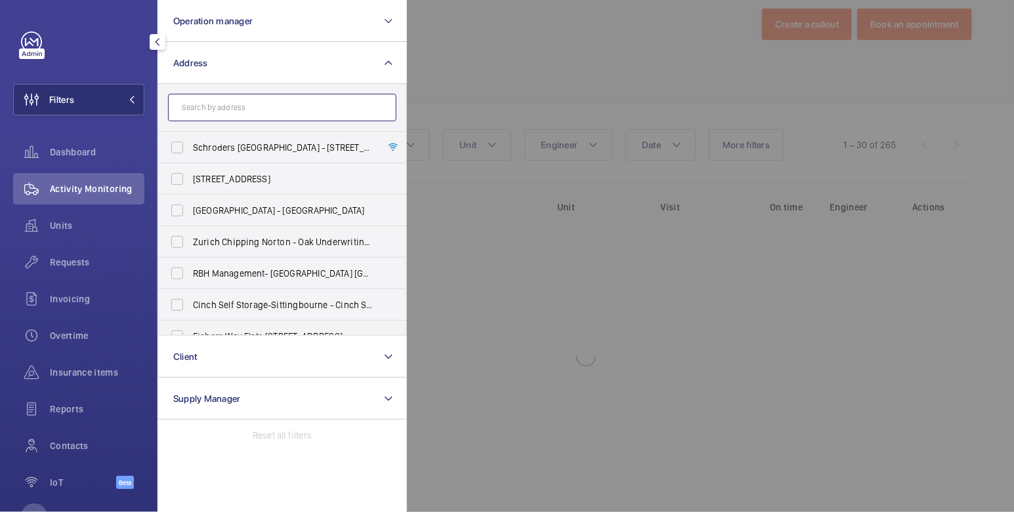
click at [226, 111] on input "text" at bounding box center [282, 108] width 228 height 28
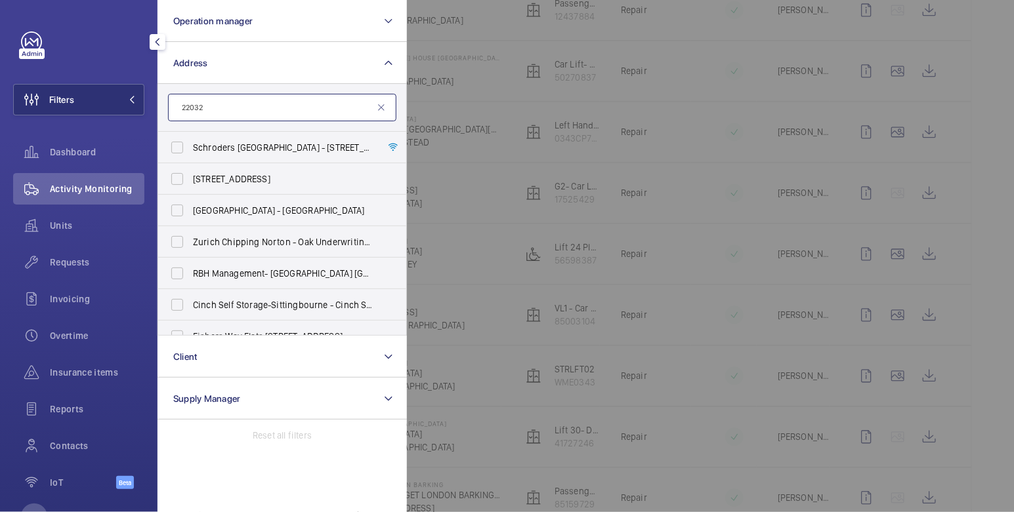
type input "22032"
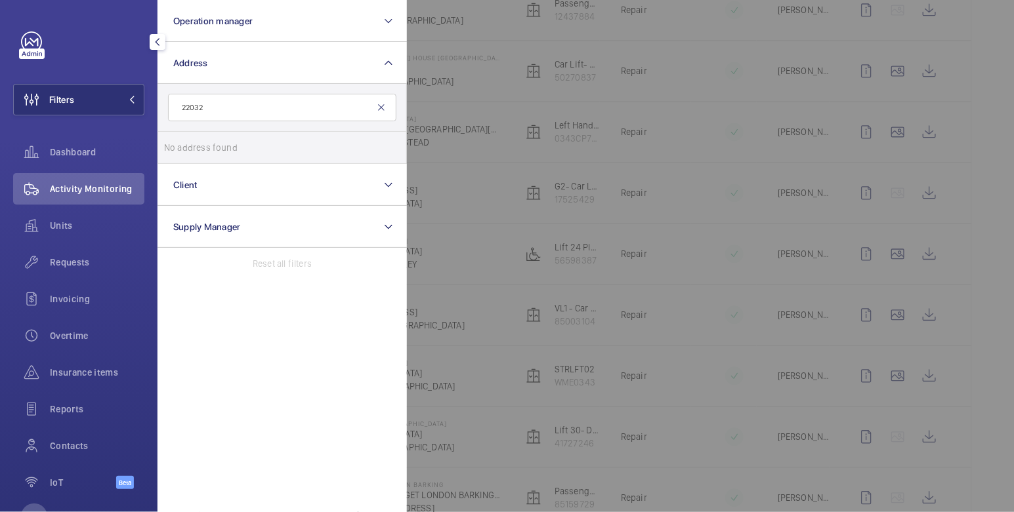
click at [381, 109] on mat-icon at bounding box center [381, 107] width 10 height 10
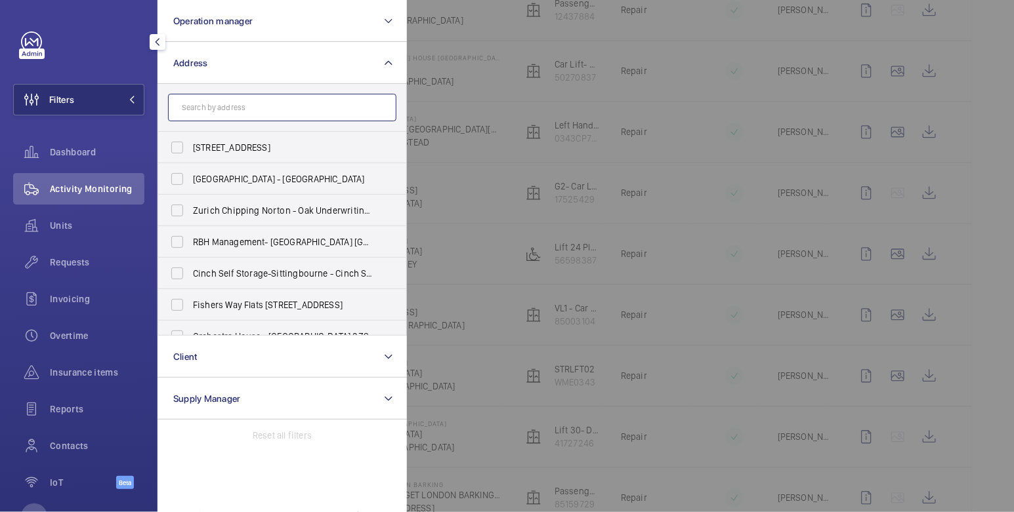
click at [221, 114] on input "text" at bounding box center [282, 108] width 228 height 28
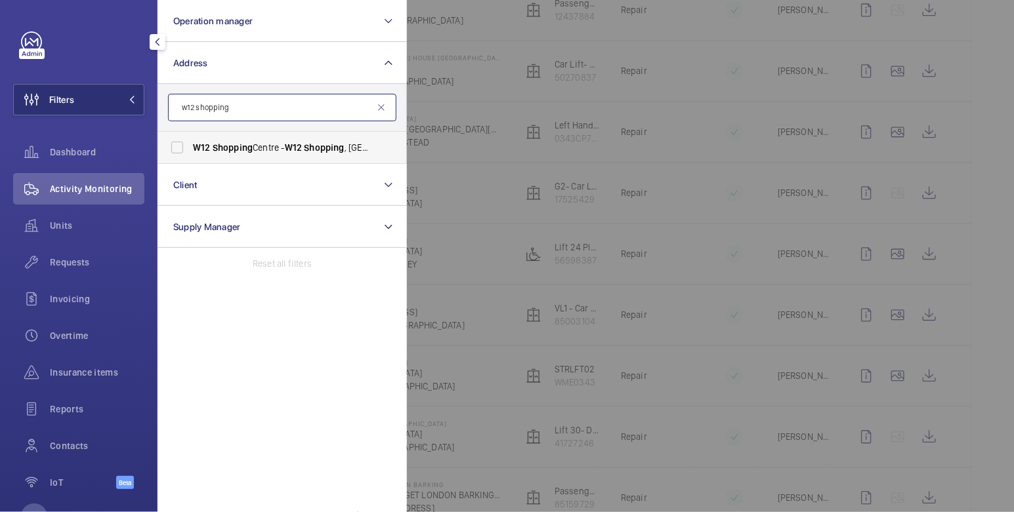
type input "w12 shopping"
click at [276, 145] on span "W12 Shopping Centre - [GEOGRAPHIC_DATA]" at bounding box center [283, 147] width 180 height 13
click at [190, 145] on input "W12 Shopping Centre - [GEOGRAPHIC_DATA]" at bounding box center [177, 147] width 26 height 26
checkbox input "true"
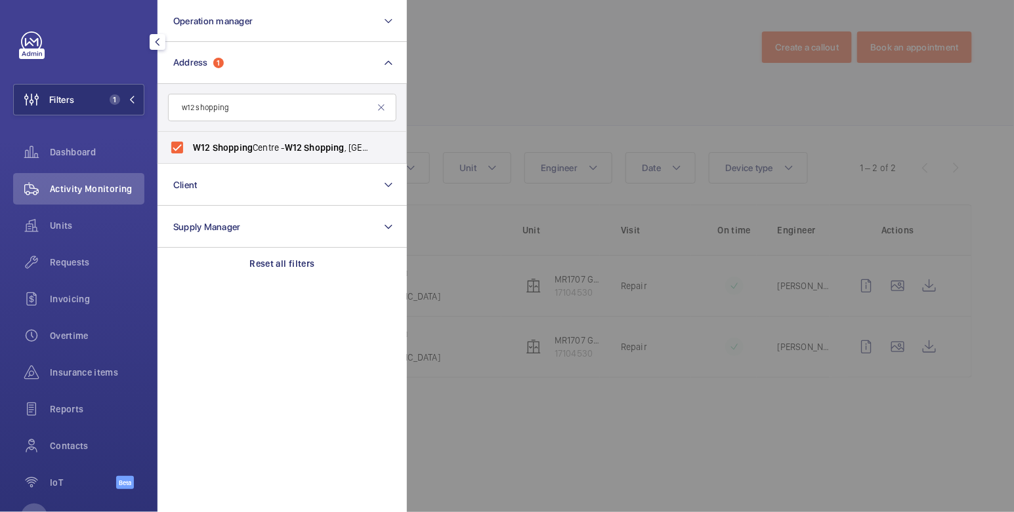
click at [481, 34] on div at bounding box center [914, 256] width 1014 height 512
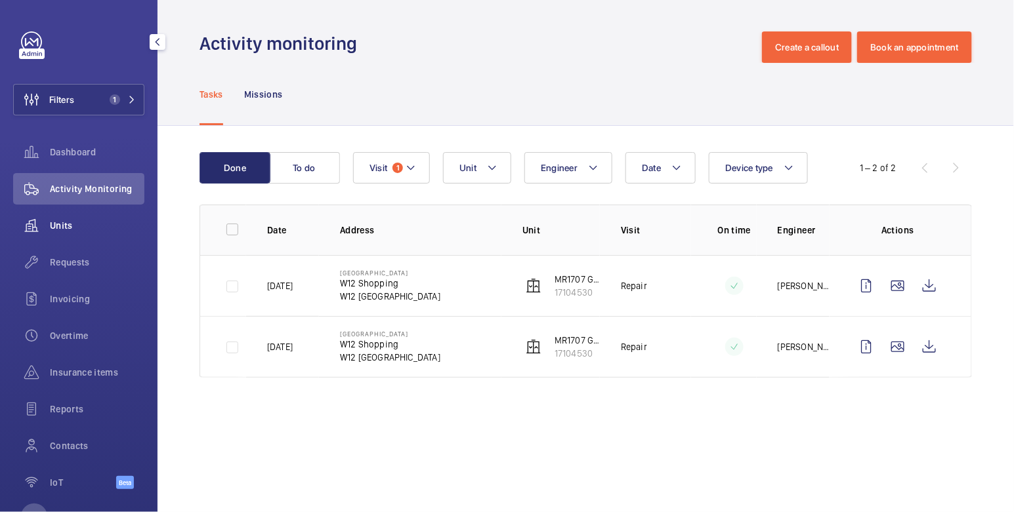
click at [77, 222] on span "Units" at bounding box center [97, 225] width 94 height 13
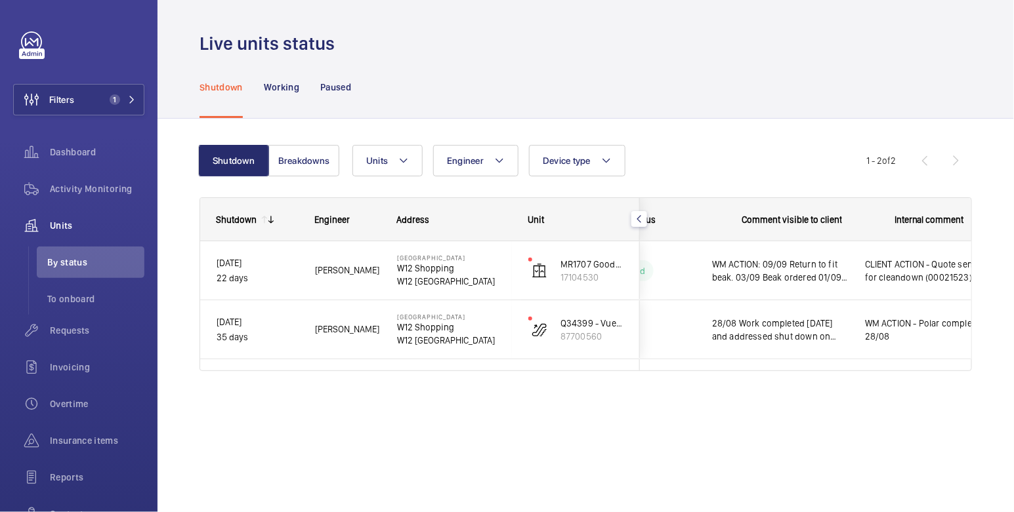
scroll to position [0, 271]
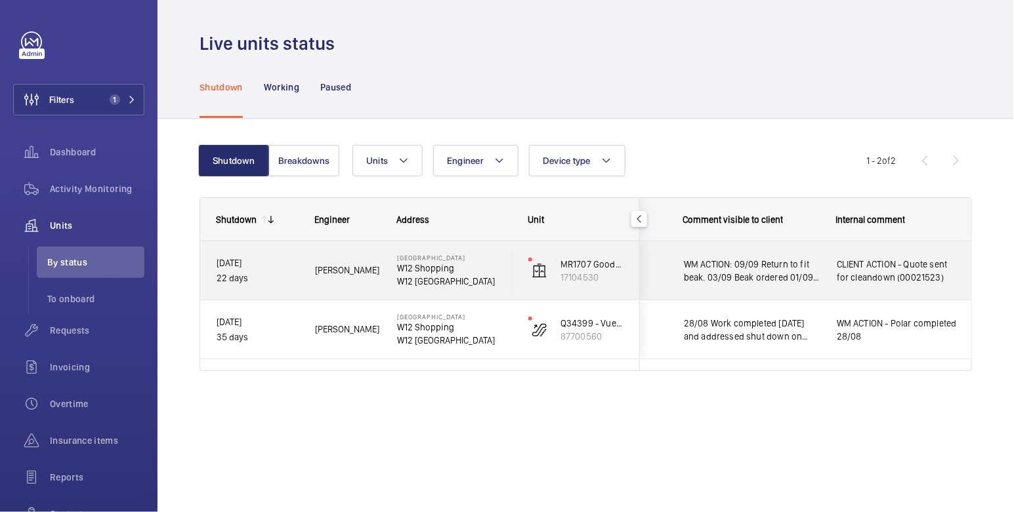
click at [876, 278] on span "CLIENT ACTION - Quote sent for cleandown (00021523)" at bounding box center [896, 271] width 120 height 26
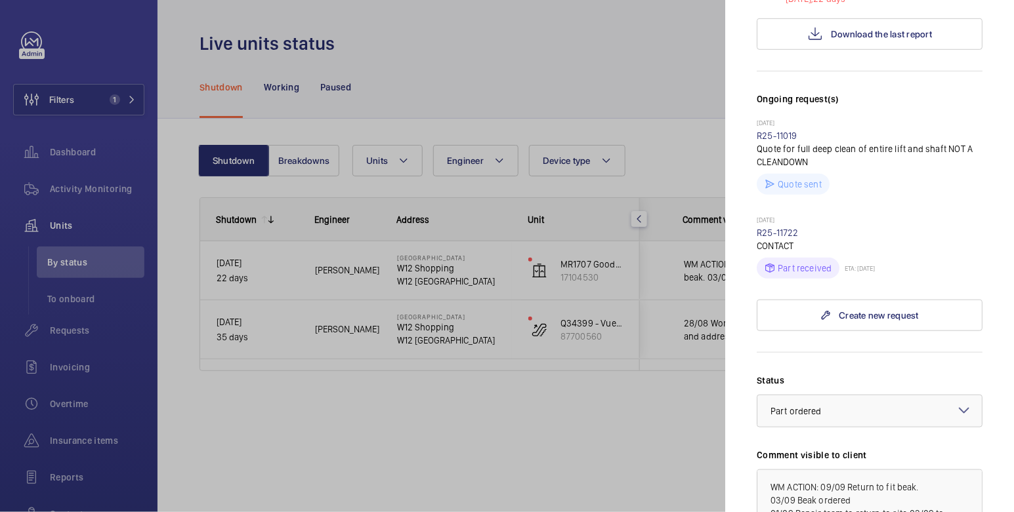
scroll to position [327, 0]
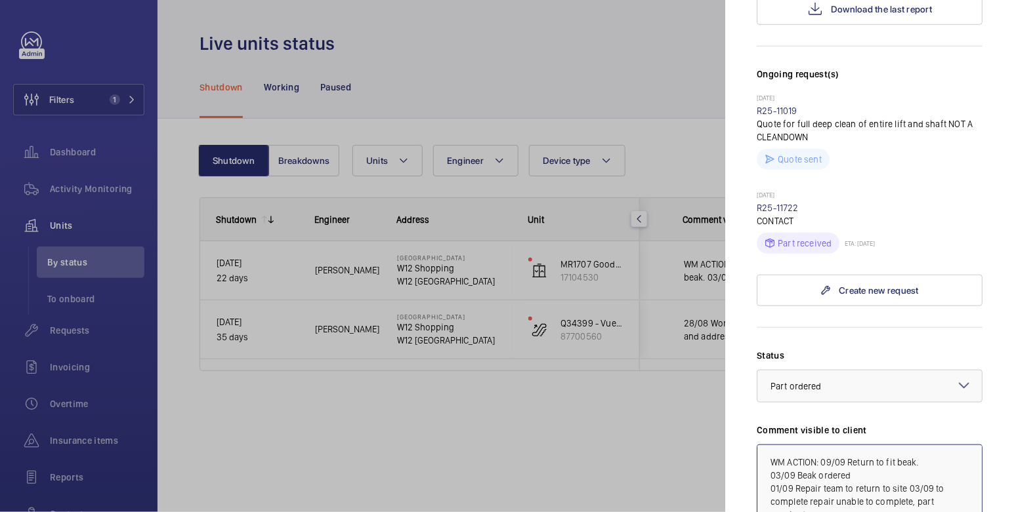
drag, startPoint x: 772, startPoint y: 459, endPoint x: 926, endPoint y: 464, distance: 154.9
click at [926, 458] on textarea "WM ACTION: 09/09 Return to fit beak. 03/09 Beak ordered 01/09 Repair team to re…" at bounding box center [869, 489] width 226 height 88
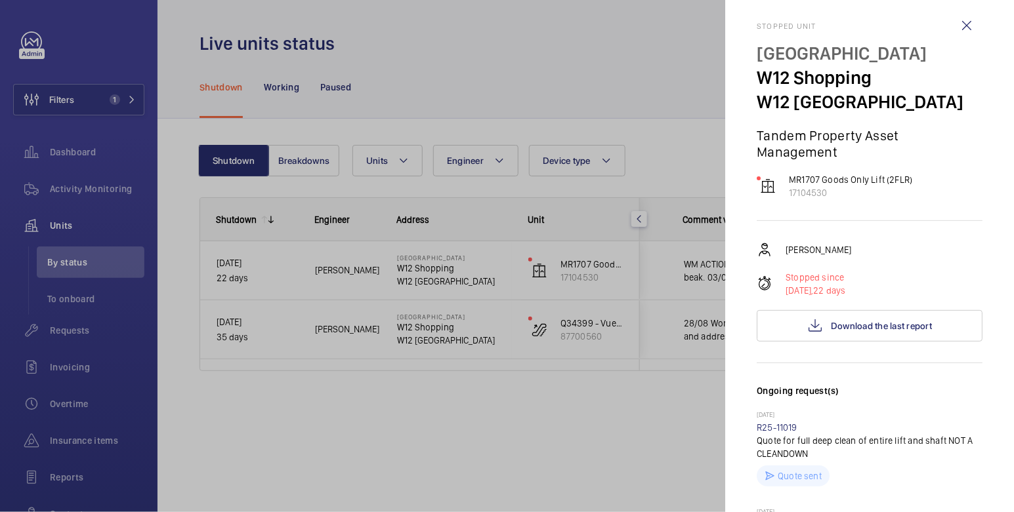
scroll to position [0, 0]
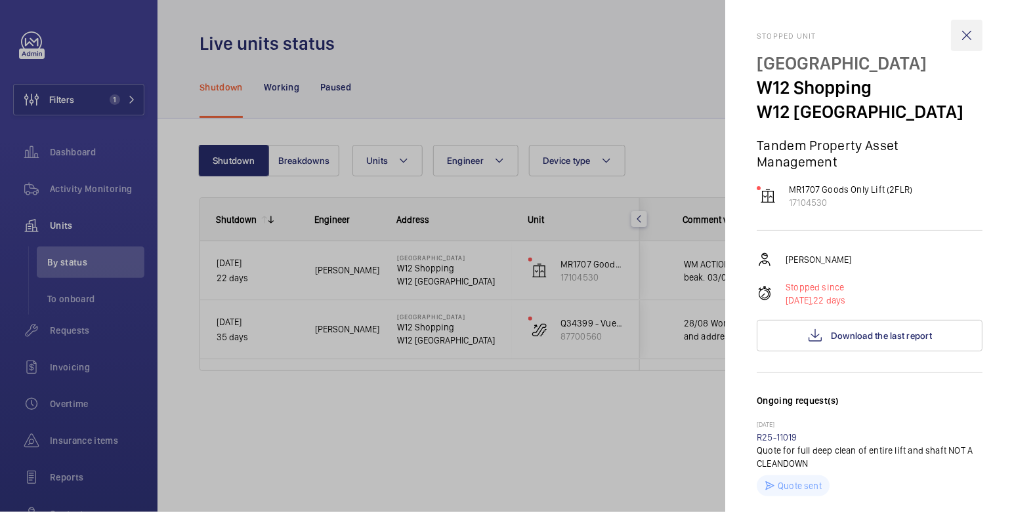
click at [962, 33] on wm-front-icon-button at bounding box center [966, 35] width 31 height 31
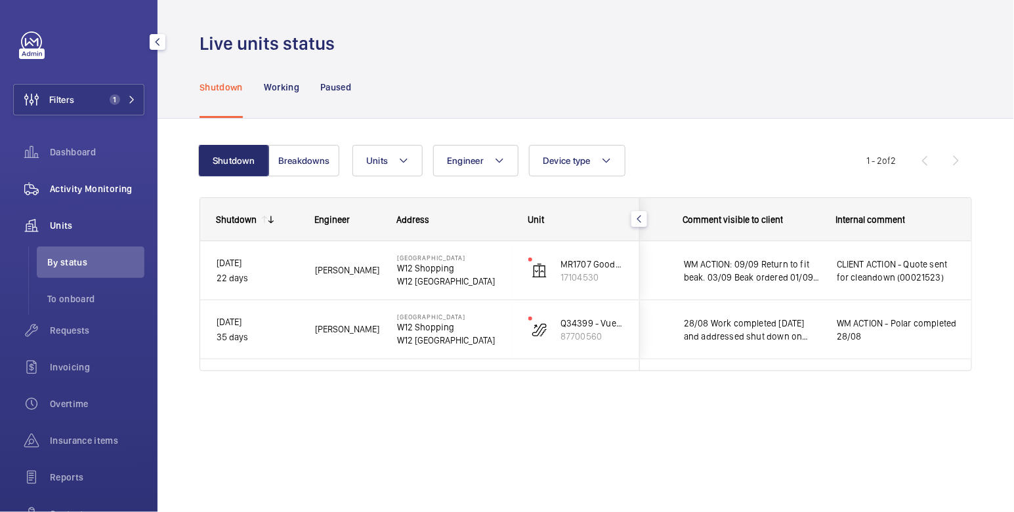
click at [110, 186] on span "Activity Monitoring" at bounding box center [97, 188] width 94 height 13
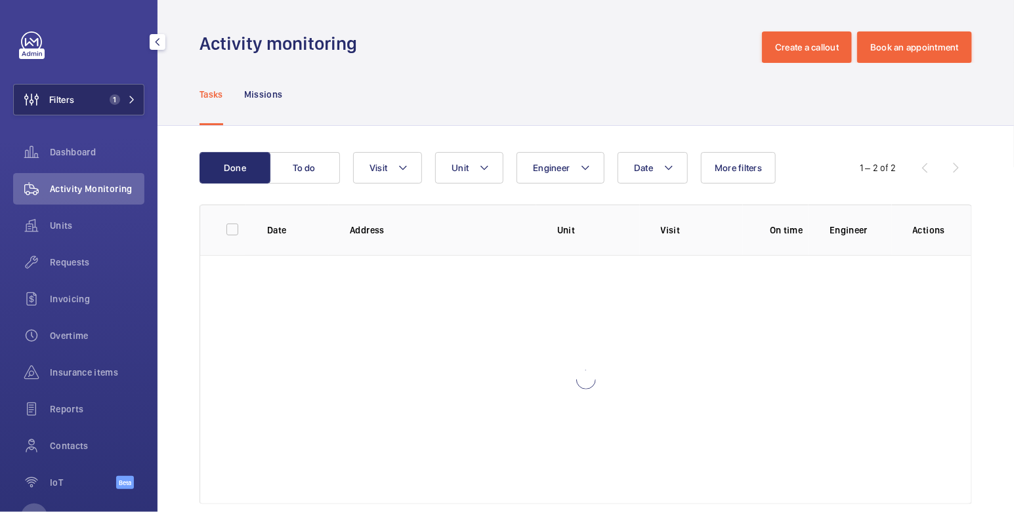
click at [104, 104] on span "1" at bounding box center [112, 99] width 16 height 10
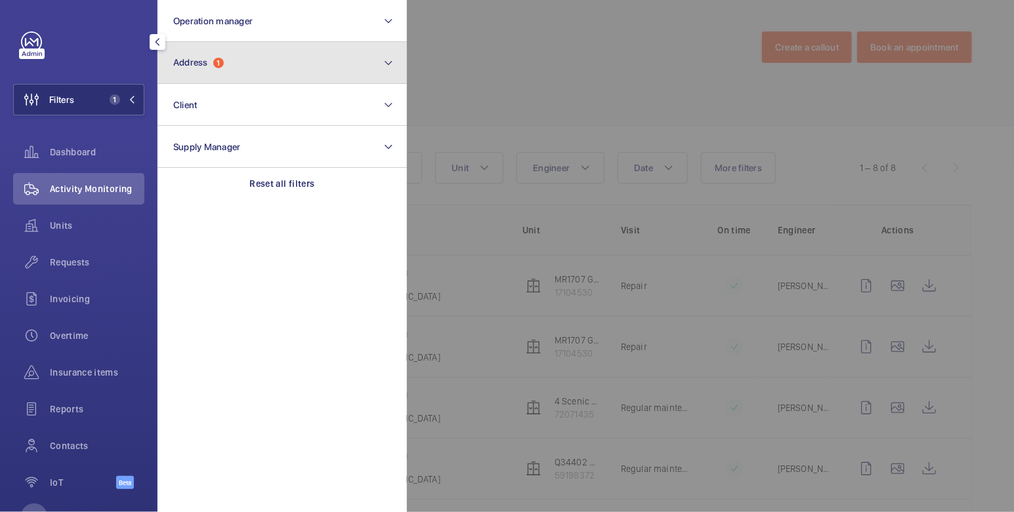
click at [261, 68] on button "Address 1" at bounding box center [281, 63] width 249 height 42
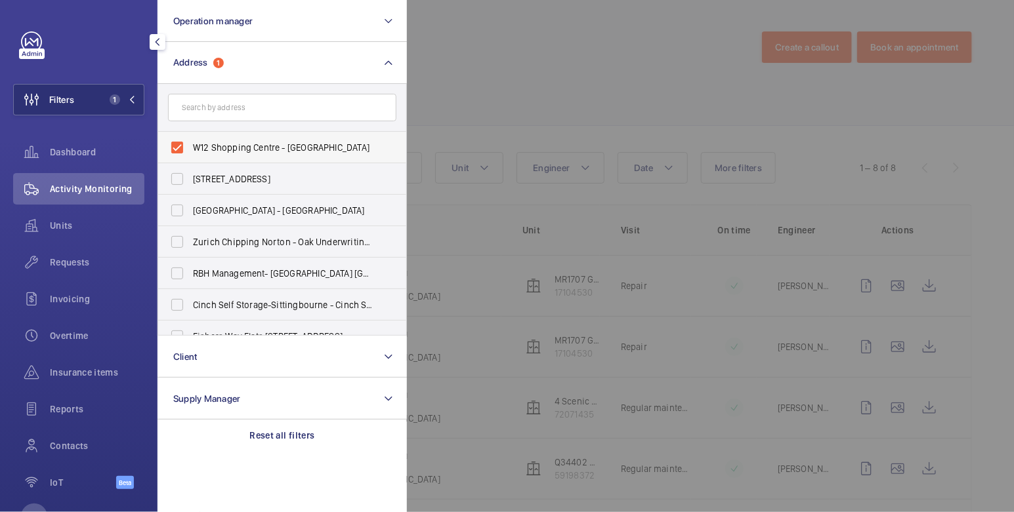
click at [229, 141] on span "W12 Shopping Centre - [GEOGRAPHIC_DATA]" at bounding box center [283, 147] width 180 height 13
click at [190, 140] on input "W12 Shopping Centre - [GEOGRAPHIC_DATA]" at bounding box center [177, 147] width 26 height 26
checkbox input "false"
click at [438, 62] on div at bounding box center [914, 256] width 1014 height 512
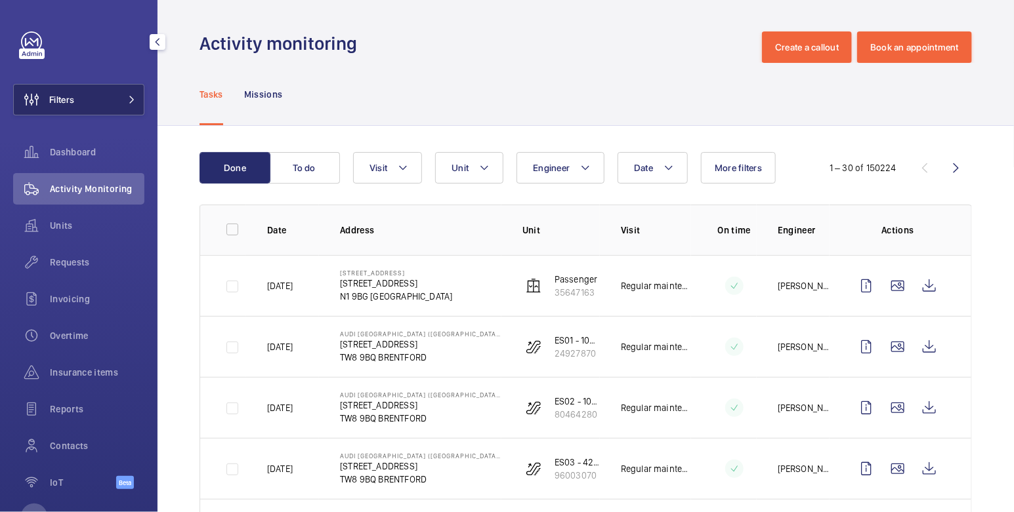
click at [72, 101] on span "Filters" at bounding box center [61, 99] width 25 height 13
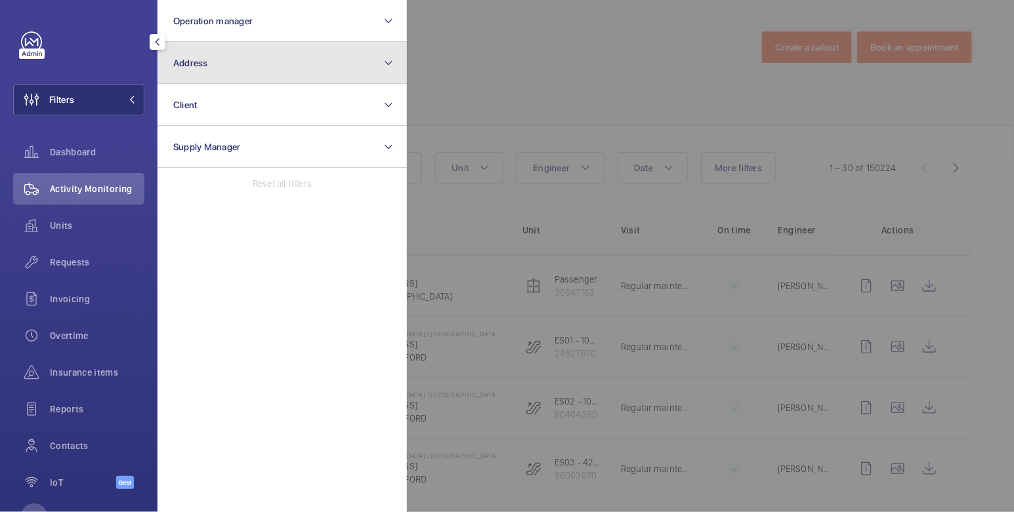
click at [213, 79] on button "Address" at bounding box center [281, 63] width 249 height 42
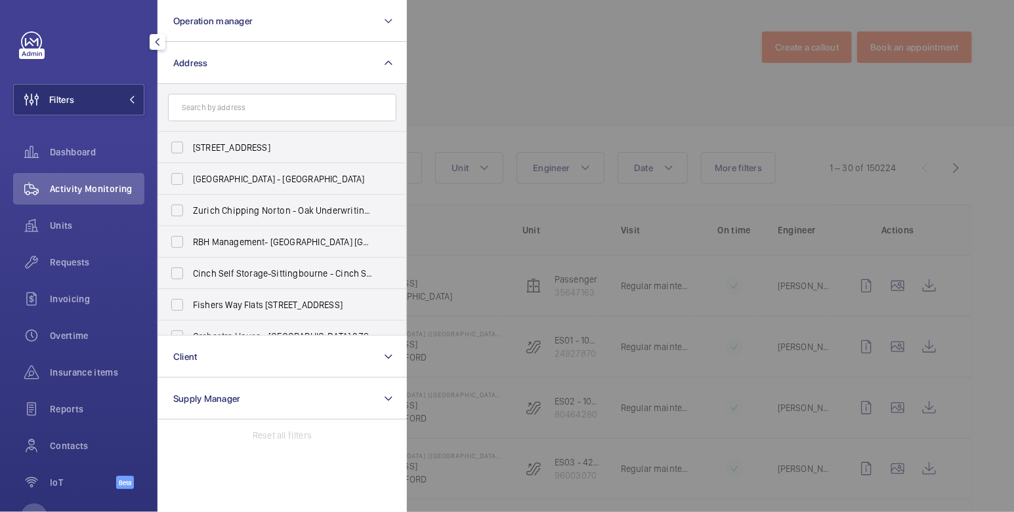
click at [257, 112] on input "text" at bounding box center [282, 108] width 228 height 28
type input "st mark"
click at [262, 144] on span "St Mark s Apartments - [STREET_ADDRESS]" at bounding box center [283, 147] width 180 height 13
click at [190, 144] on input "St Mark s Apartments - [STREET_ADDRESS]" at bounding box center [177, 147] width 26 height 26
checkbox input "true"
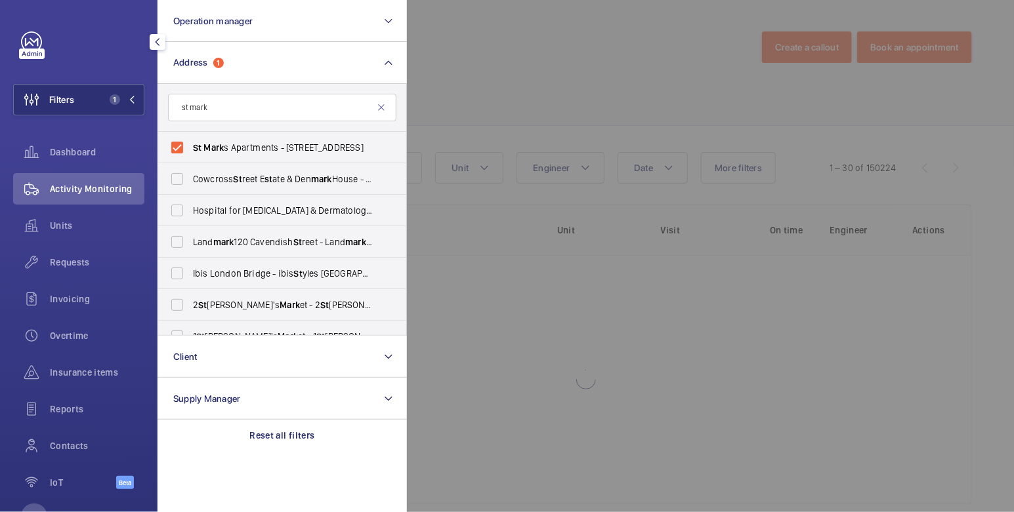
click at [522, 69] on div at bounding box center [914, 256] width 1014 height 512
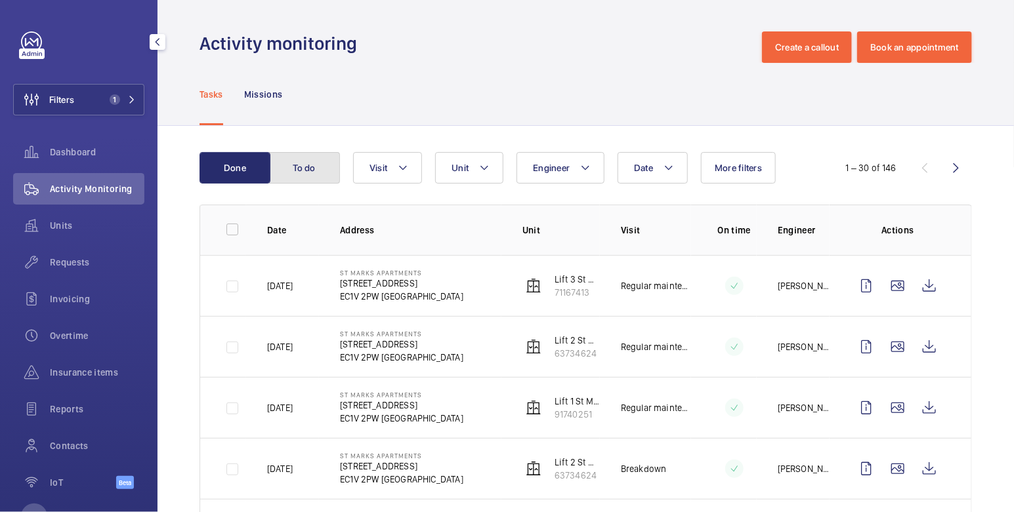
click at [314, 174] on button "To do" at bounding box center [304, 167] width 71 height 31
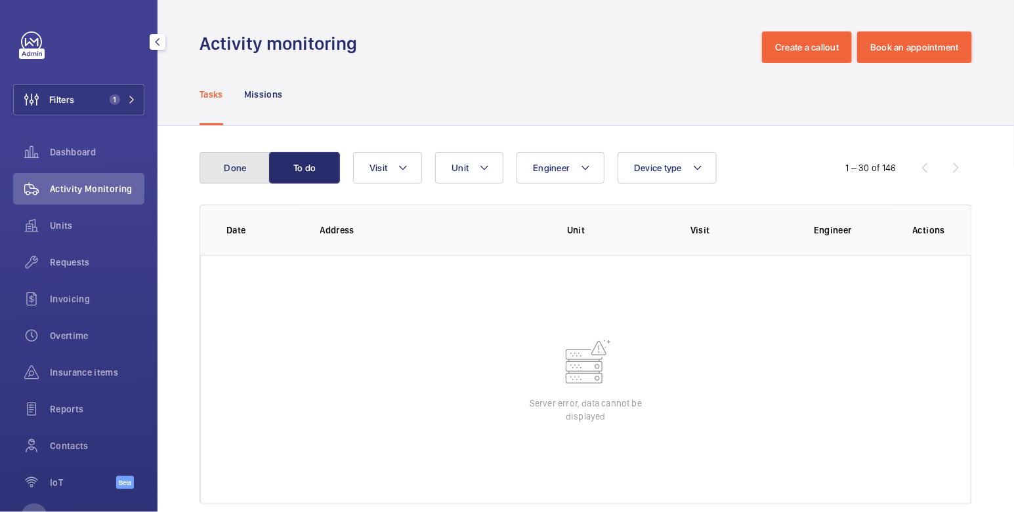
click at [241, 166] on button "Done" at bounding box center [234, 167] width 71 height 31
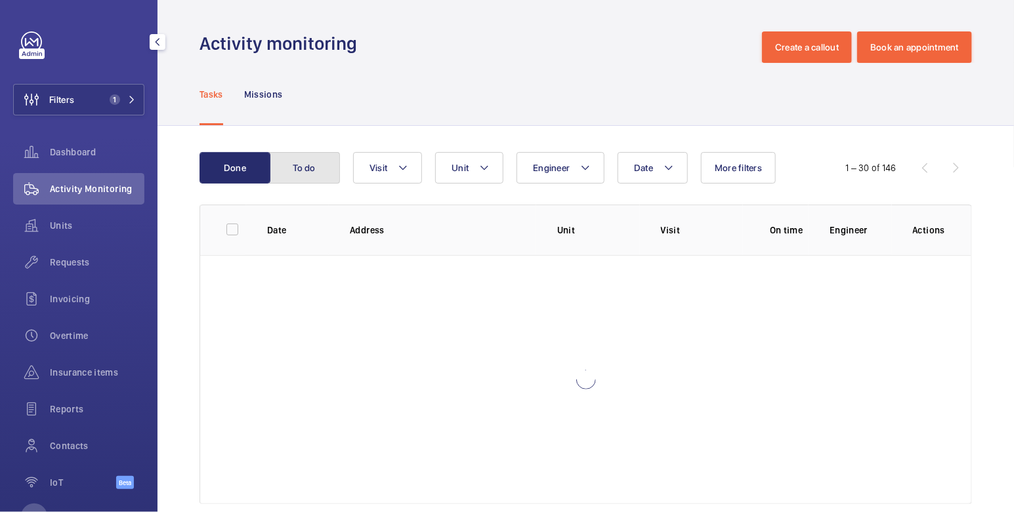
click at [314, 166] on button "To do" at bounding box center [304, 167] width 71 height 31
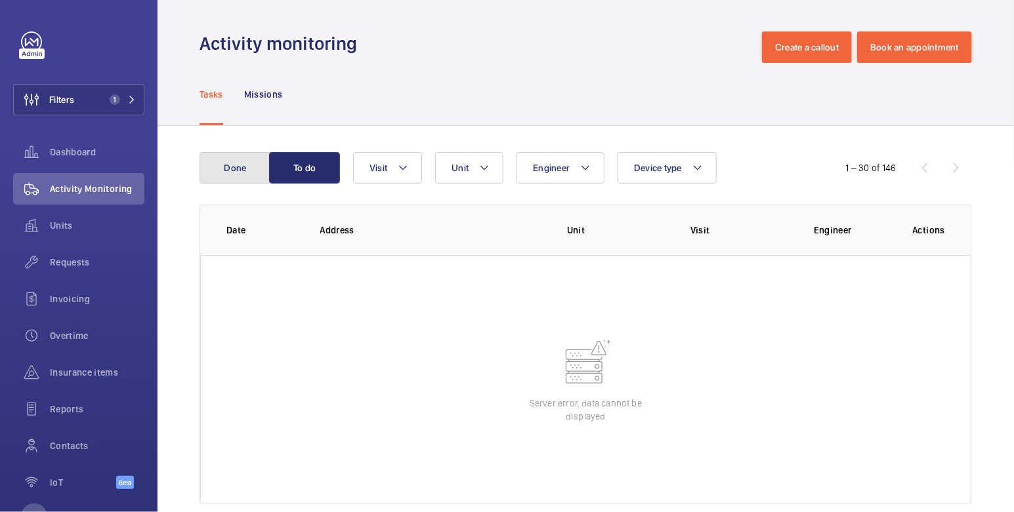
click at [232, 174] on button "Done" at bounding box center [234, 167] width 71 height 31
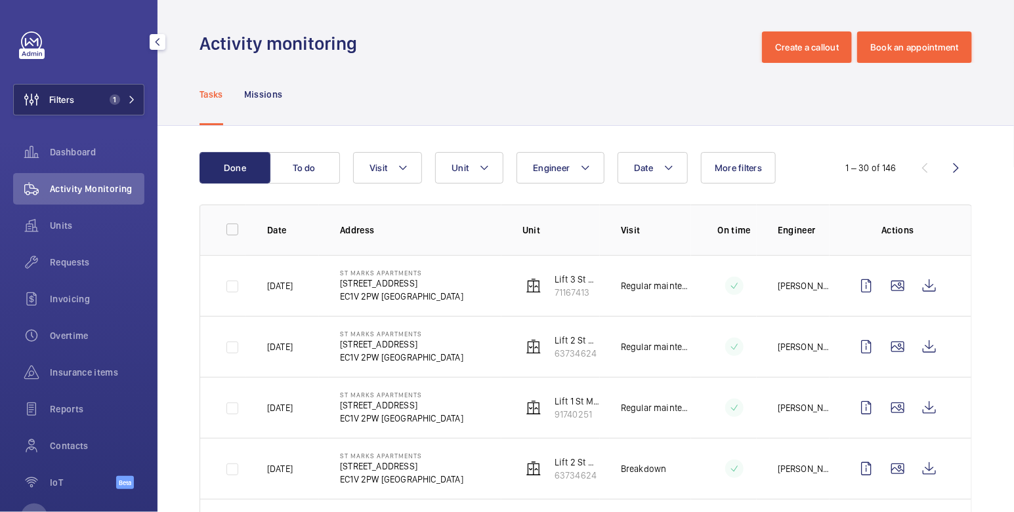
click at [110, 103] on span "1" at bounding box center [115, 99] width 10 height 10
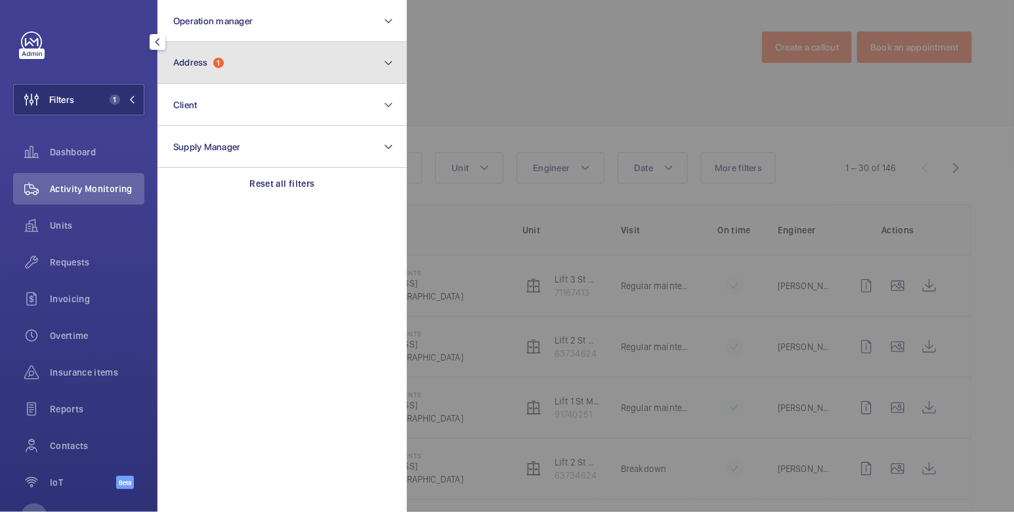
click at [226, 63] on button "Address 1" at bounding box center [281, 63] width 249 height 42
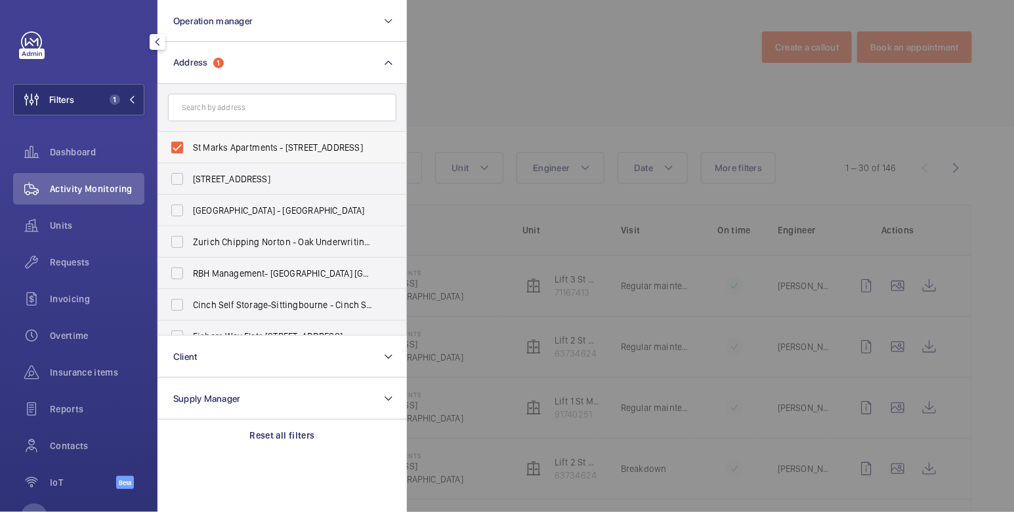
click at [240, 149] on span "St Marks Apartments - [STREET_ADDRESS]" at bounding box center [283, 147] width 180 height 13
click at [190, 149] on input "St Marks Apartments - [STREET_ADDRESS]" at bounding box center [177, 147] width 26 height 26
checkbox input "false"
click at [508, 62] on div at bounding box center [914, 256] width 1014 height 512
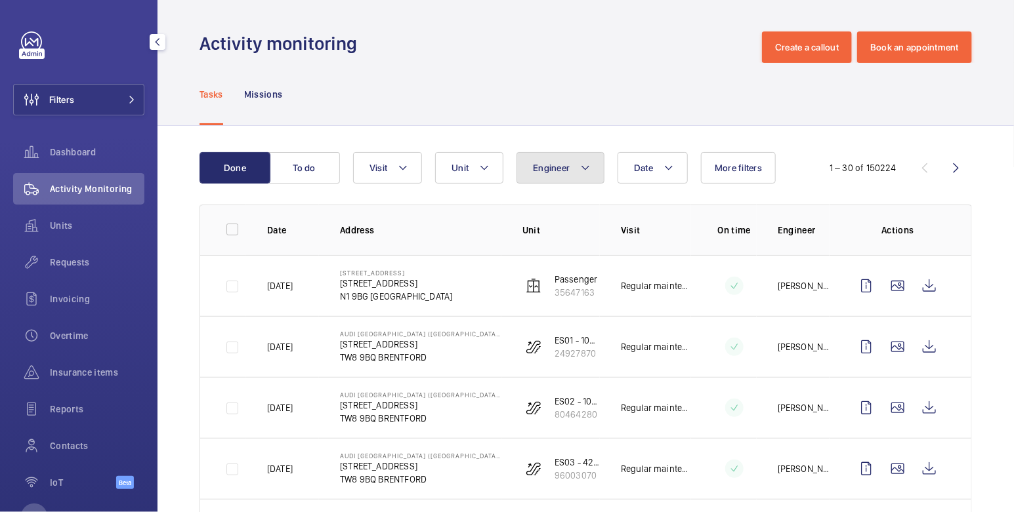
click at [560, 169] on span "Engineer" at bounding box center [551, 168] width 37 height 10
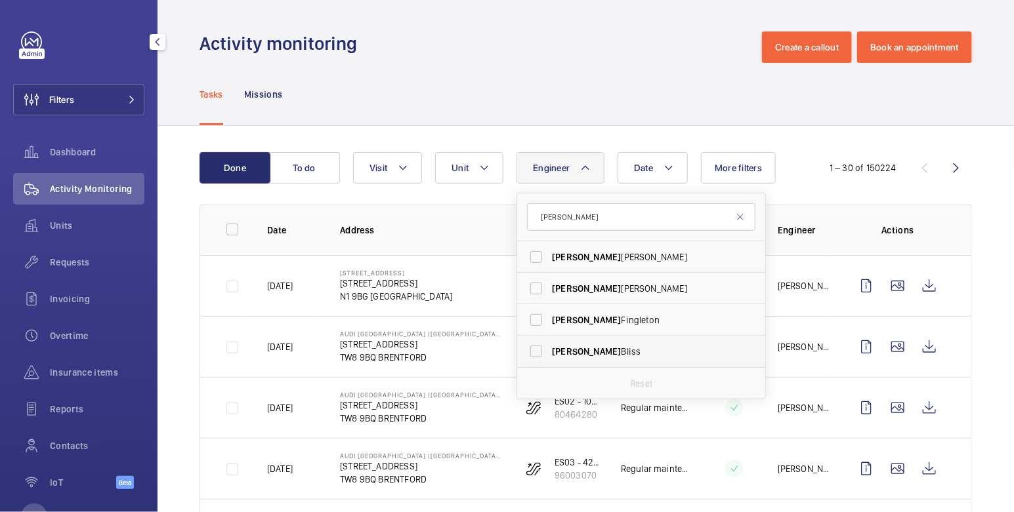
type input "[PERSON_NAME]"
click at [592, 357] on span "[PERSON_NAME]" at bounding box center [642, 351] width 180 height 13
click at [549, 357] on input "[PERSON_NAME]" at bounding box center [536, 352] width 26 height 26
checkbox input "true"
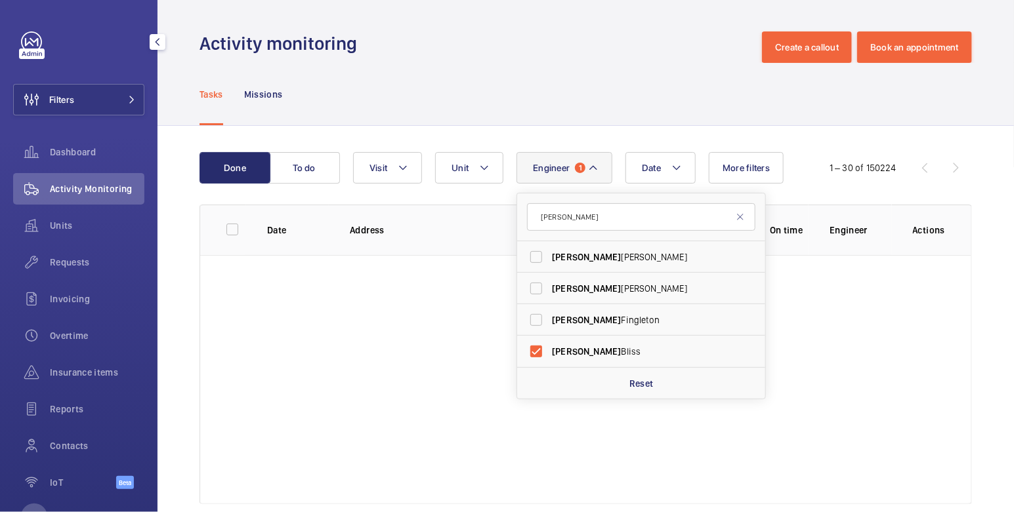
click at [625, 94] on div "Tasks Missions" at bounding box center [585, 94] width 772 height 62
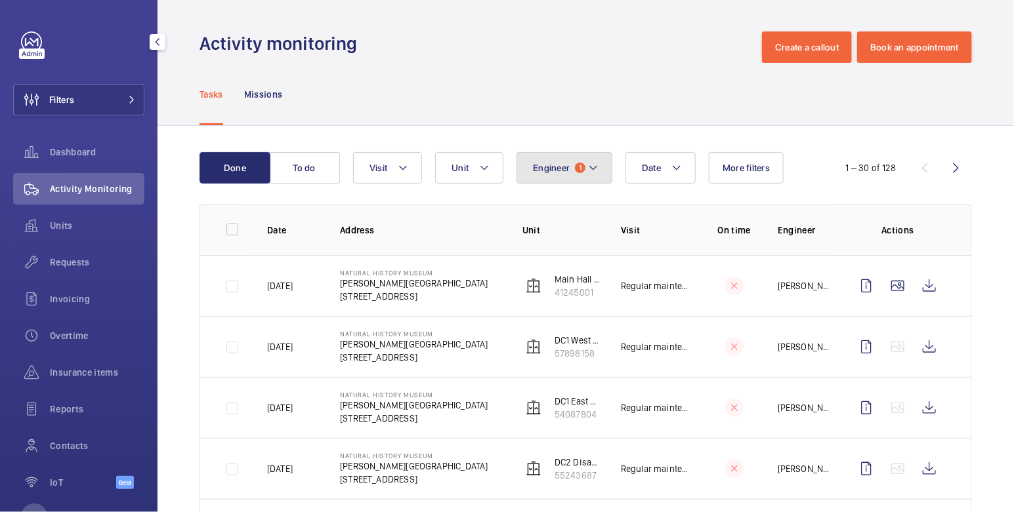
click at [562, 173] on span "Engineer" at bounding box center [551, 168] width 37 height 10
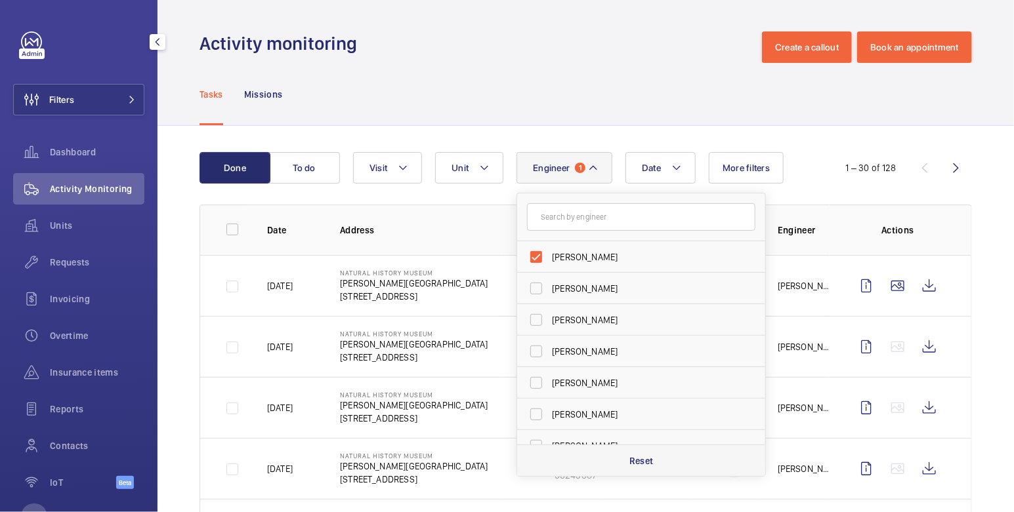
click at [629, 458] on p "Reset" at bounding box center [641, 461] width 24 height 13
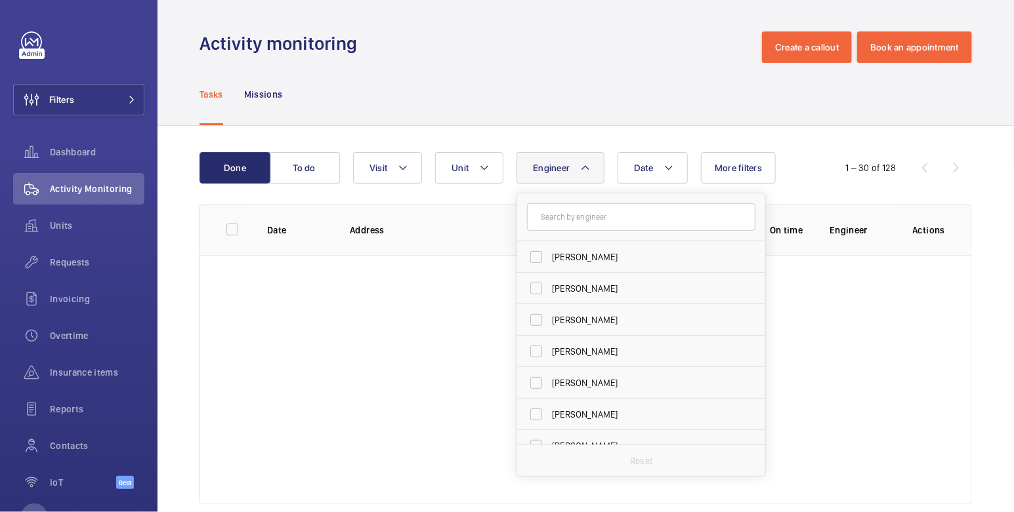
click at [461, 55] on div "Activity monitoring Create a callout Book an appointment" at bounding box center [585, 46] width 772 height 31
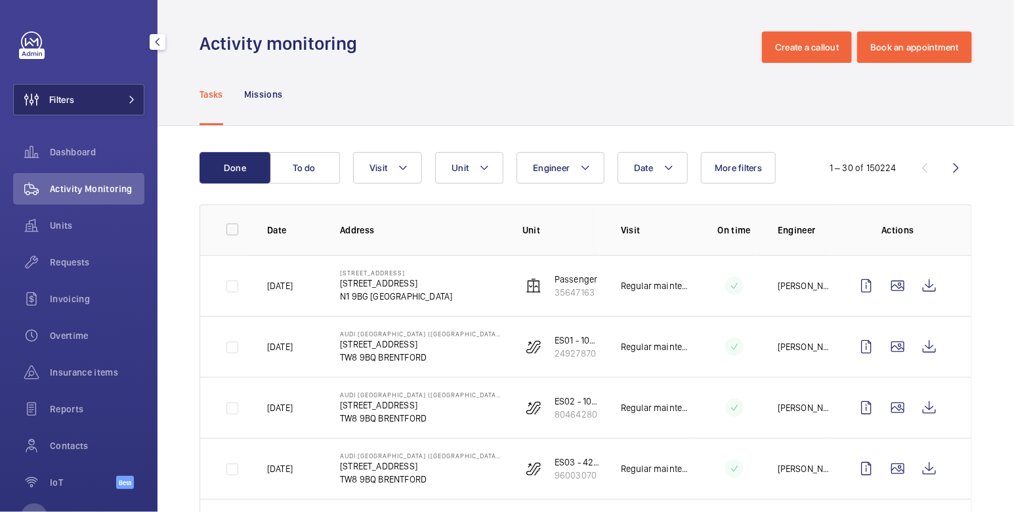
click at [97, 100] on button "Filters" at bounding box center [78, 99] width 131 height 31
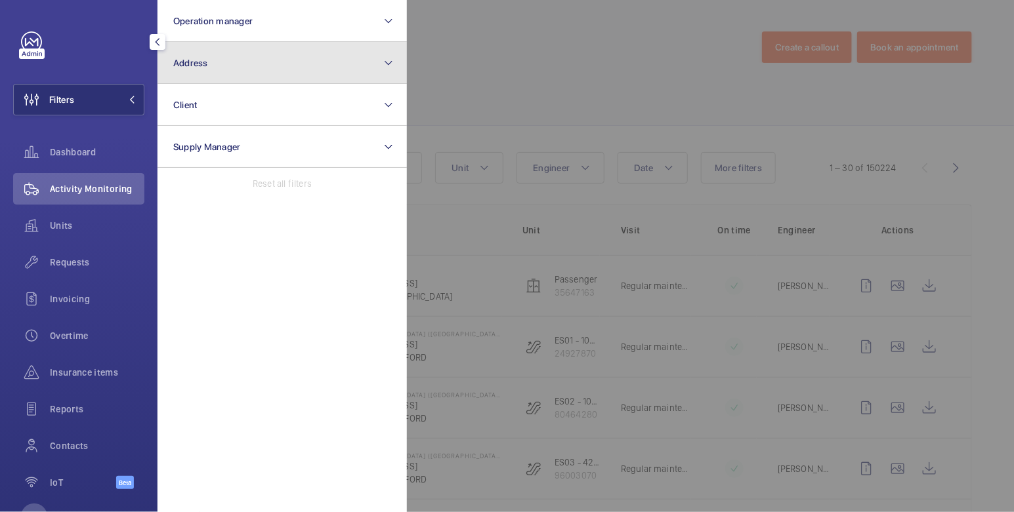
click at [243, 52] on button "Address" at bounding box center [281, 63] width 249 height 42
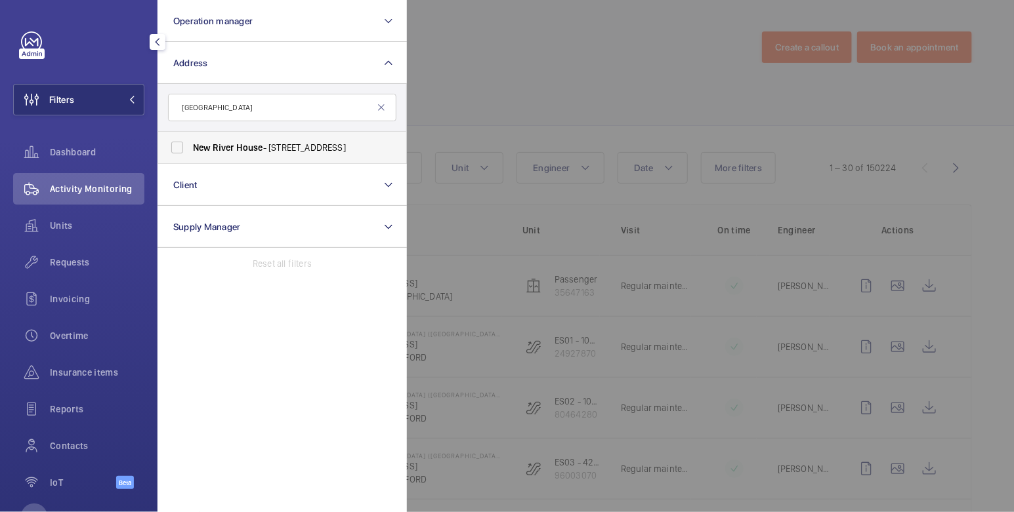
type input "[GEOGRAPHIC_DATA]"
click at [292, 144] on span "[GEOGRAPHIC_DATA] - [STREET_ADDRESS]" at bounding box center [283, 147] width 180 height 13
click at [190, 144] on input "[GEOGRAPHIC_DATA] - [STREET_ADDRESS]" at bounding box center [177, 147] width 26 height 26
checkbox input "true"
click at [518, 56] on div at bounding box center [914, 256] width 1014 height 512
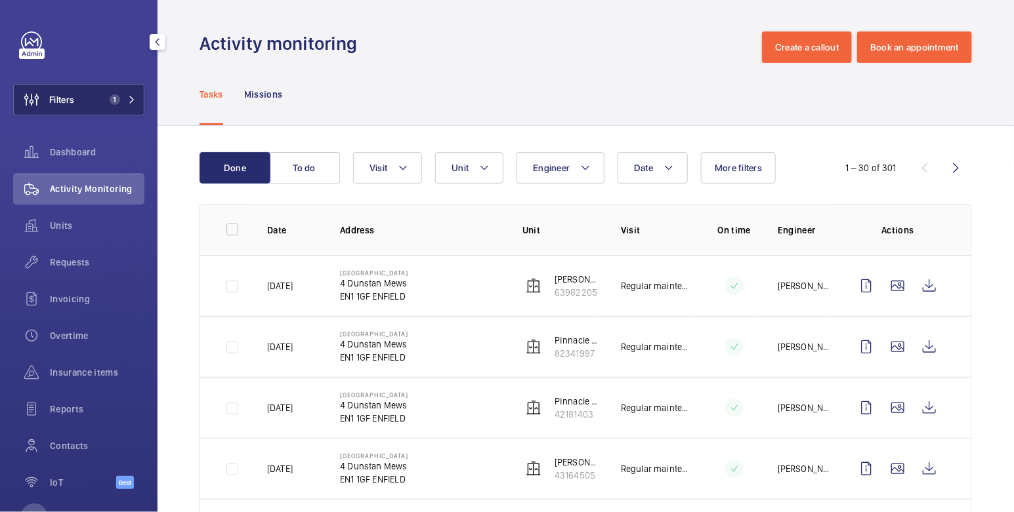
click at [88, 95] on button "Filters 1" at bounding box center [78, 99] width 131 height 31
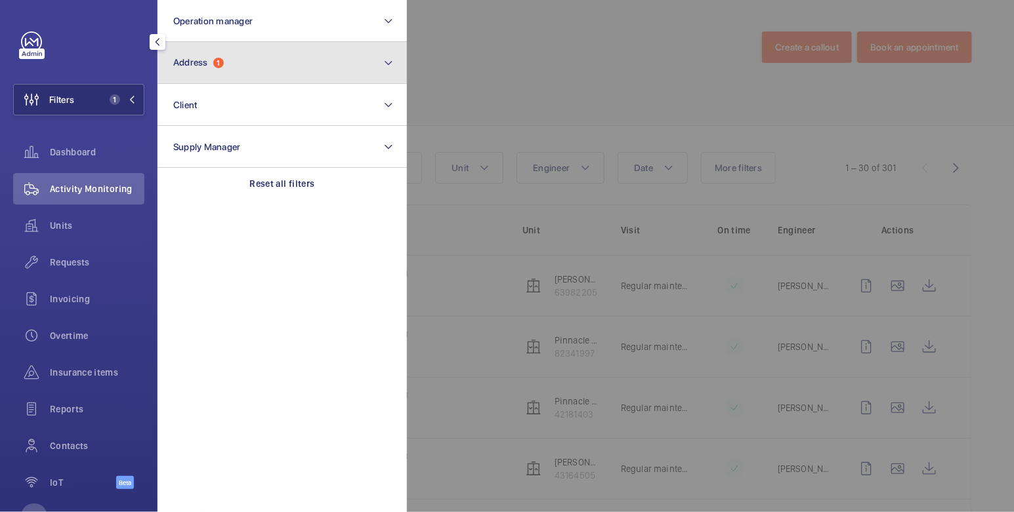
click at [264, 56] on button "Address 1" at bounding box center [281, 63] width 249 height 42
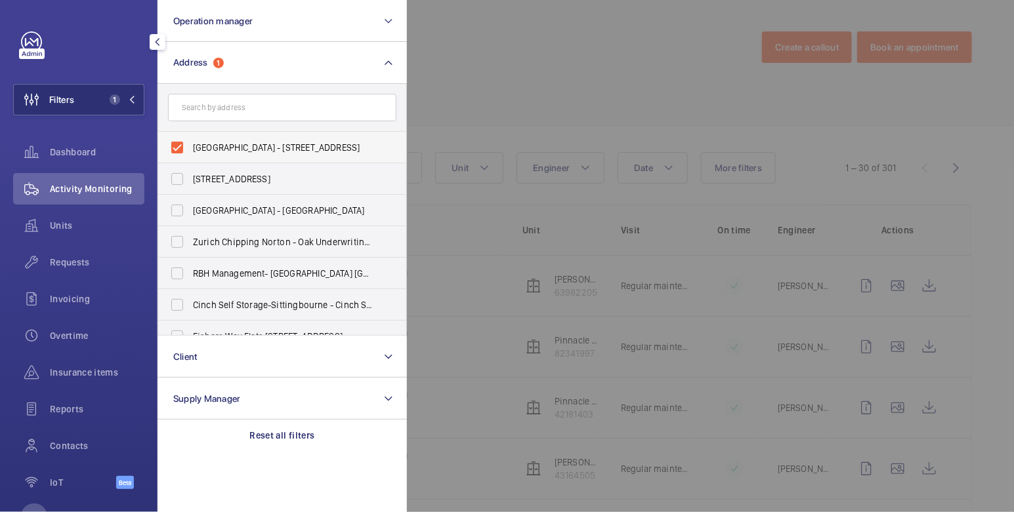
click at [204, 143] on span "[GEOGRAPHIC_DATA] - [STREET_ADDRESS]" at bounding box center [283, 147] width 180 height 13
click at [190, 143] on input "[GEOGRAPHIC_DATA] - [STREET_ADDRESS]" at bounding box center [177, 147] width 26 height 26
click at [224, 142] on span "[GEOGRAPHIC_DATA] - [STREET_ADDRESS]" at bounding box center [283, 147] width 180 height 13
click at [190, 142] on input "[GEOGRAPHIC_DATA] - [STREET_ADDRESS]" at bounding box center [177, 147] width 26 height 26
checkbox input "true"
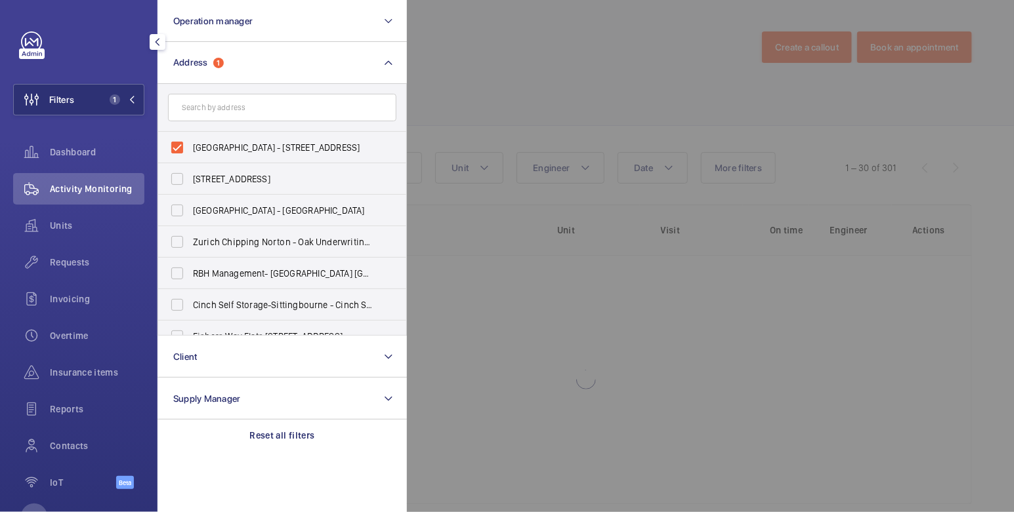
click at [447, 77] on div at bounding box center [914, 256] width 1014 height 512
